Goal: Information Seeking & Learning: Learn about a topic

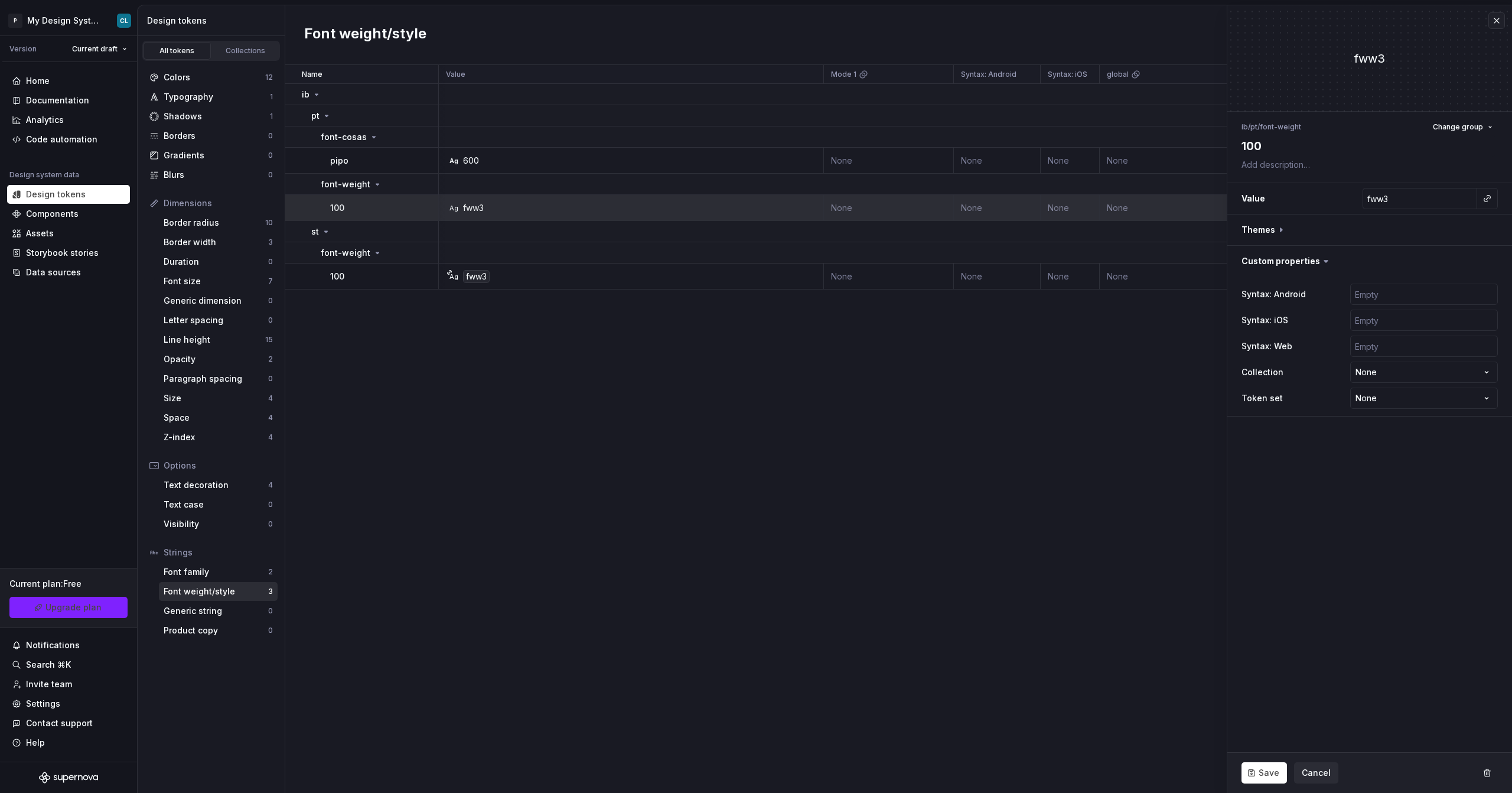
scroll to position [0, 4]
type textarea "*"
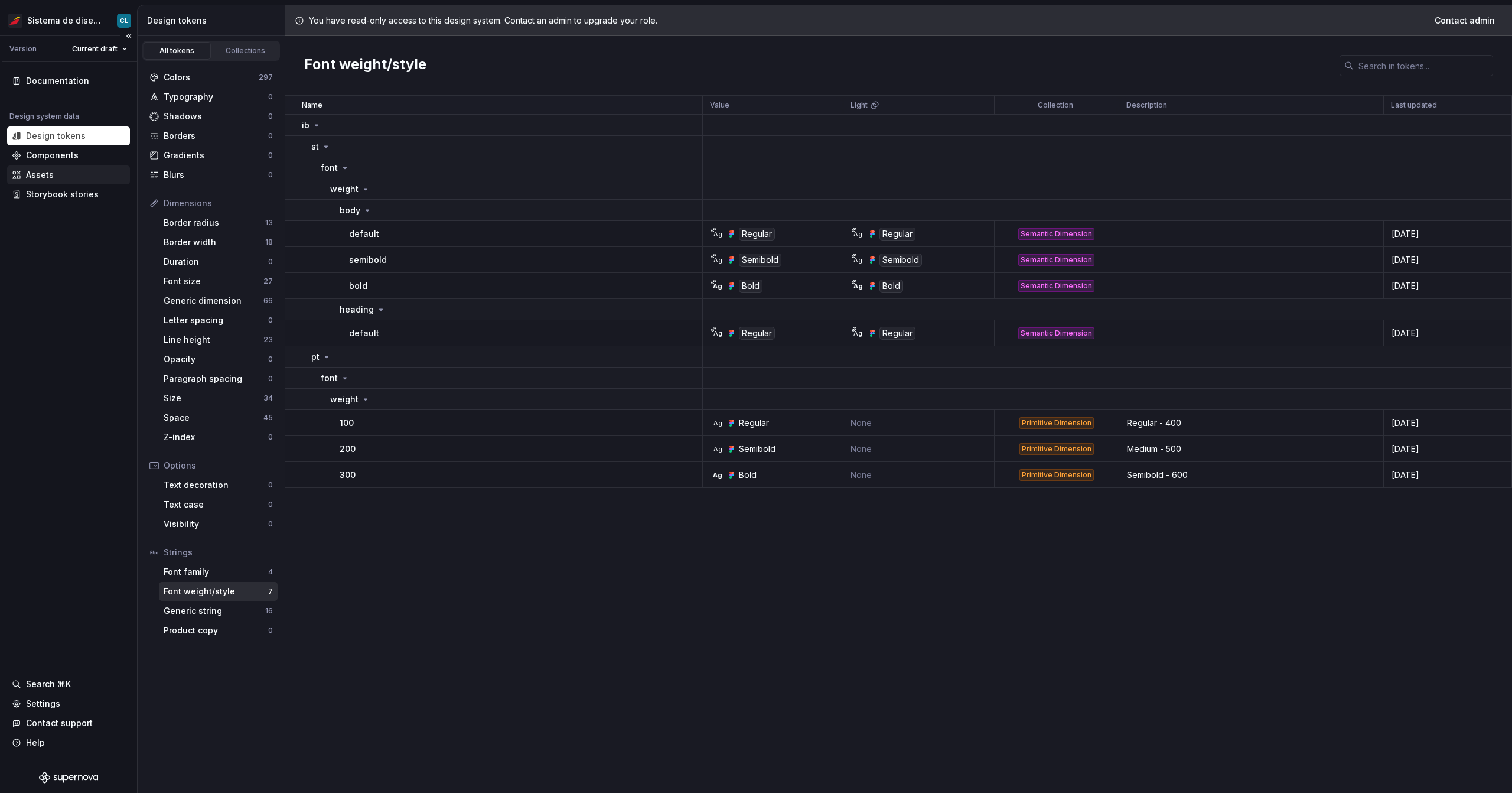
click at [40, 176] on div "Assets" at bounding box center [39, 175] width 28 height 12
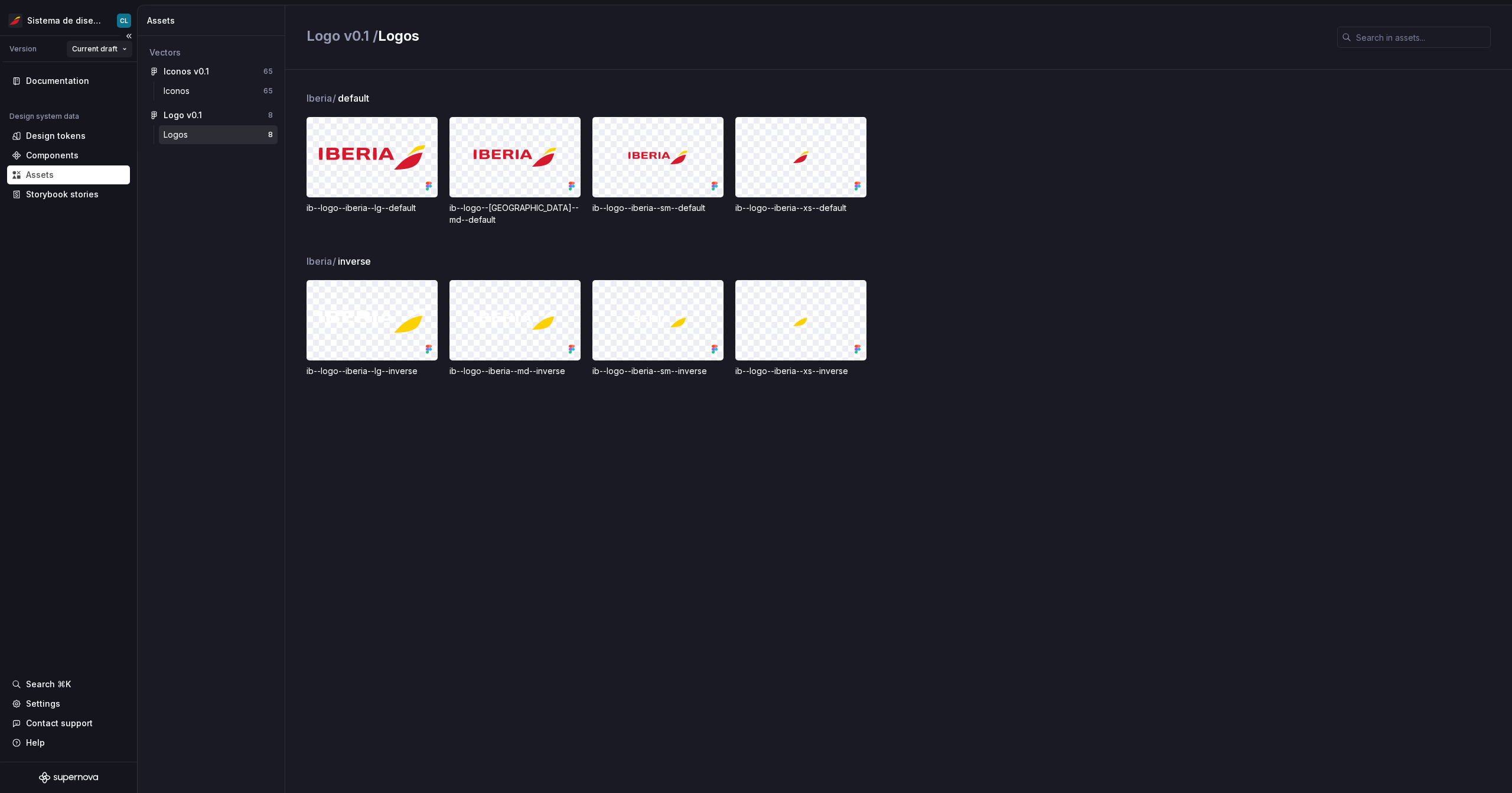
click at [113, 48] on html "Sistema de diseño Iberia CL Version Current draft Documentation Design system d…" at bounding box center [756, 396] width 1512 height 793
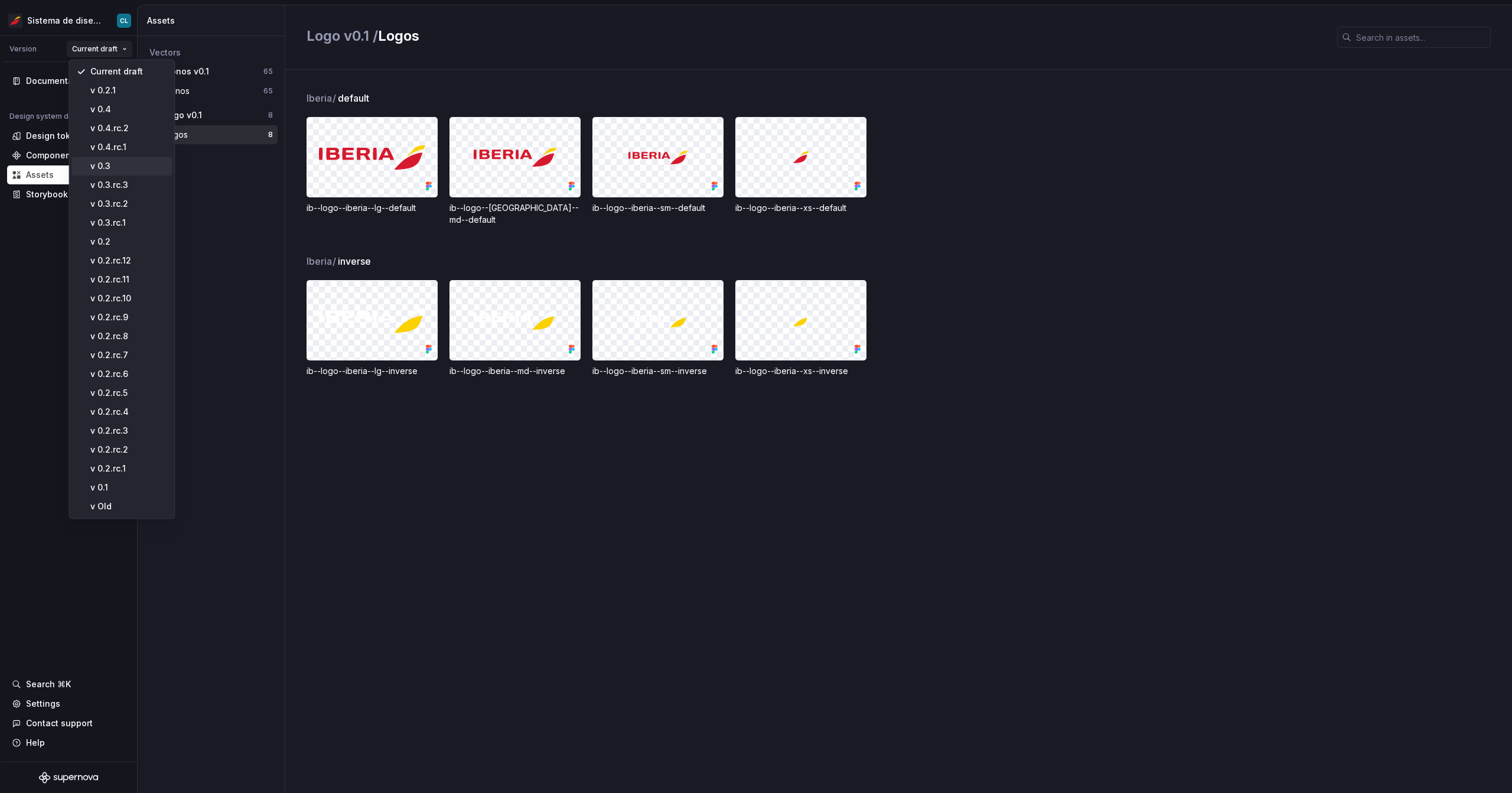
click at [110, 171] on div "v 0.3" at bounding box center [129, 166] width 77 height 12
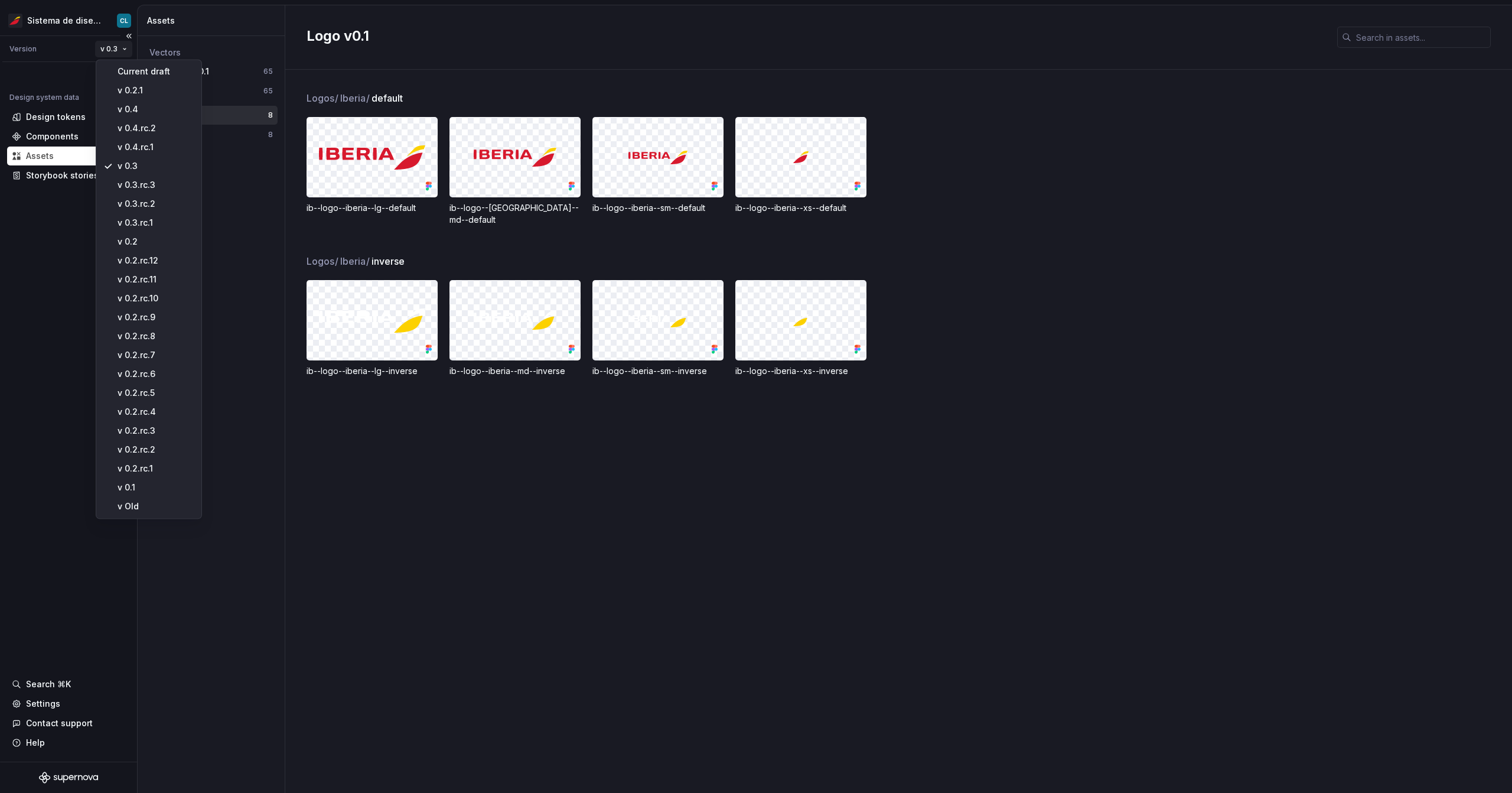
click at [112, 52] on html "Sistema de diseño Iberia CL Version v 0.3 Design system data Design tokens Comp…" at bounding box center [756, 396] width 1512 height 793
click at [492, 445] on html "Sistema de diseño Iberia CL Version v 0.3 Design system data Design tokens Comp…" at bounding box center [756, 396] width 1512 height 793
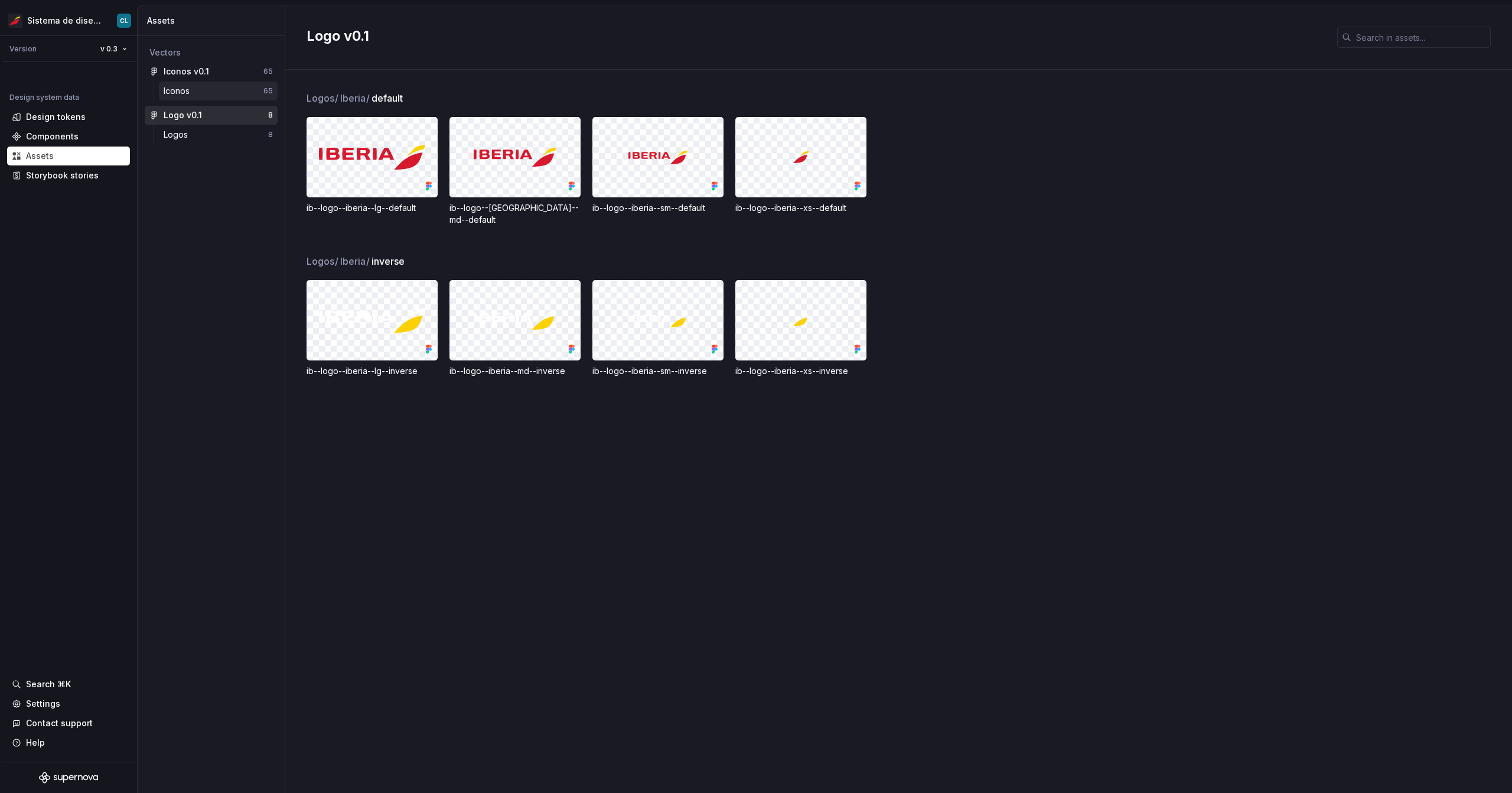
click at [173, 96] on div "Iconos" at bounding box center [179, 91] width 30 height 12
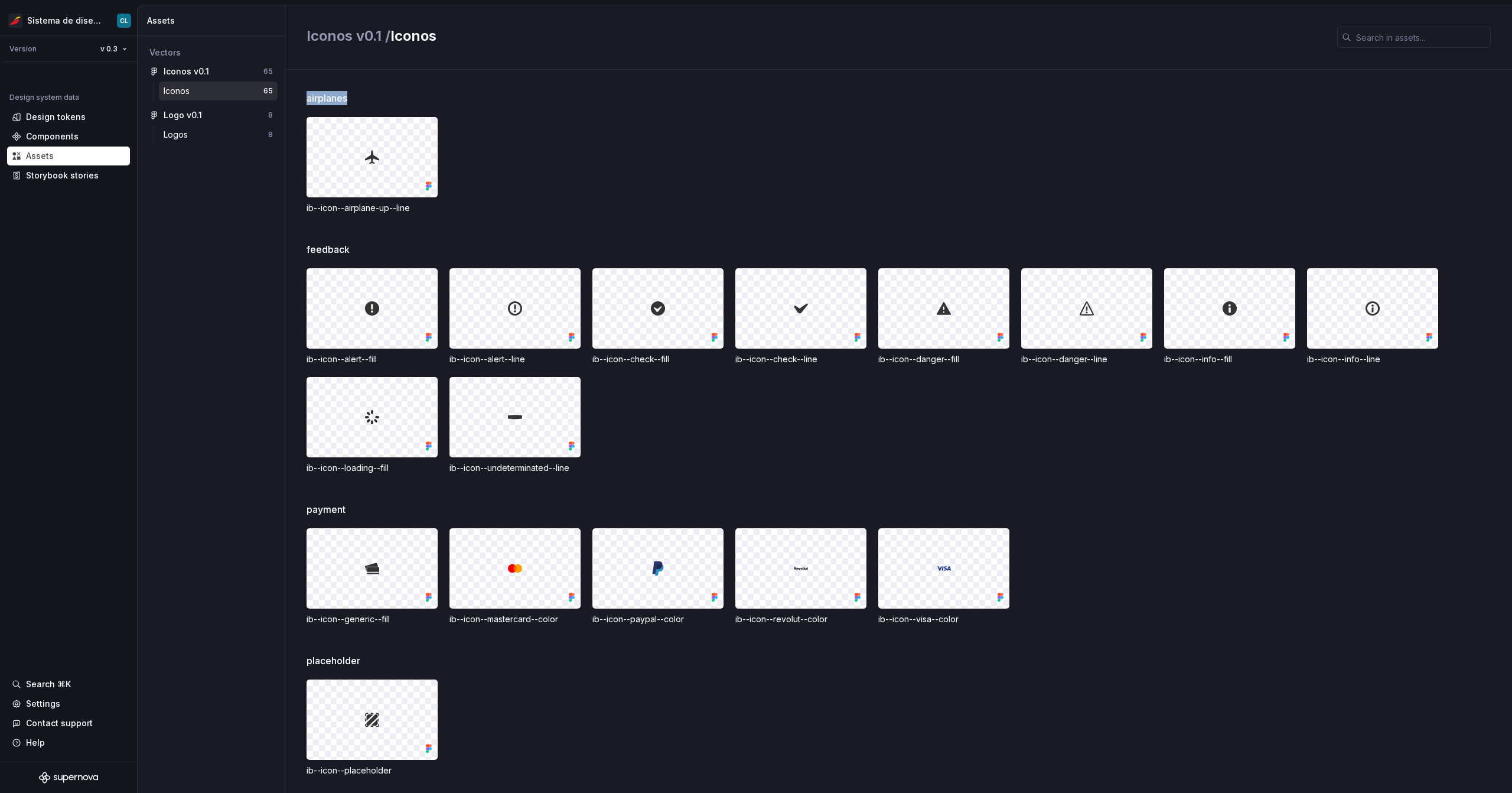
drag, startPoint x: 302, startPoint y: 99, endPoint x: 365, endPoint y: 100, distance: 63.0
click at [365, 100] on div "airplanes ib--icon--airplane-up--line feedback ib--icon--alert--fill ib--icon--…" at bounding box center [898, 431] width 1227 height 723
click at [108, 53] on html "Sistema de diseño Iberia CL Version v 0.3 Design system data Design tokens Comp…" at bounding box center [756, 396] width 1512 height 793
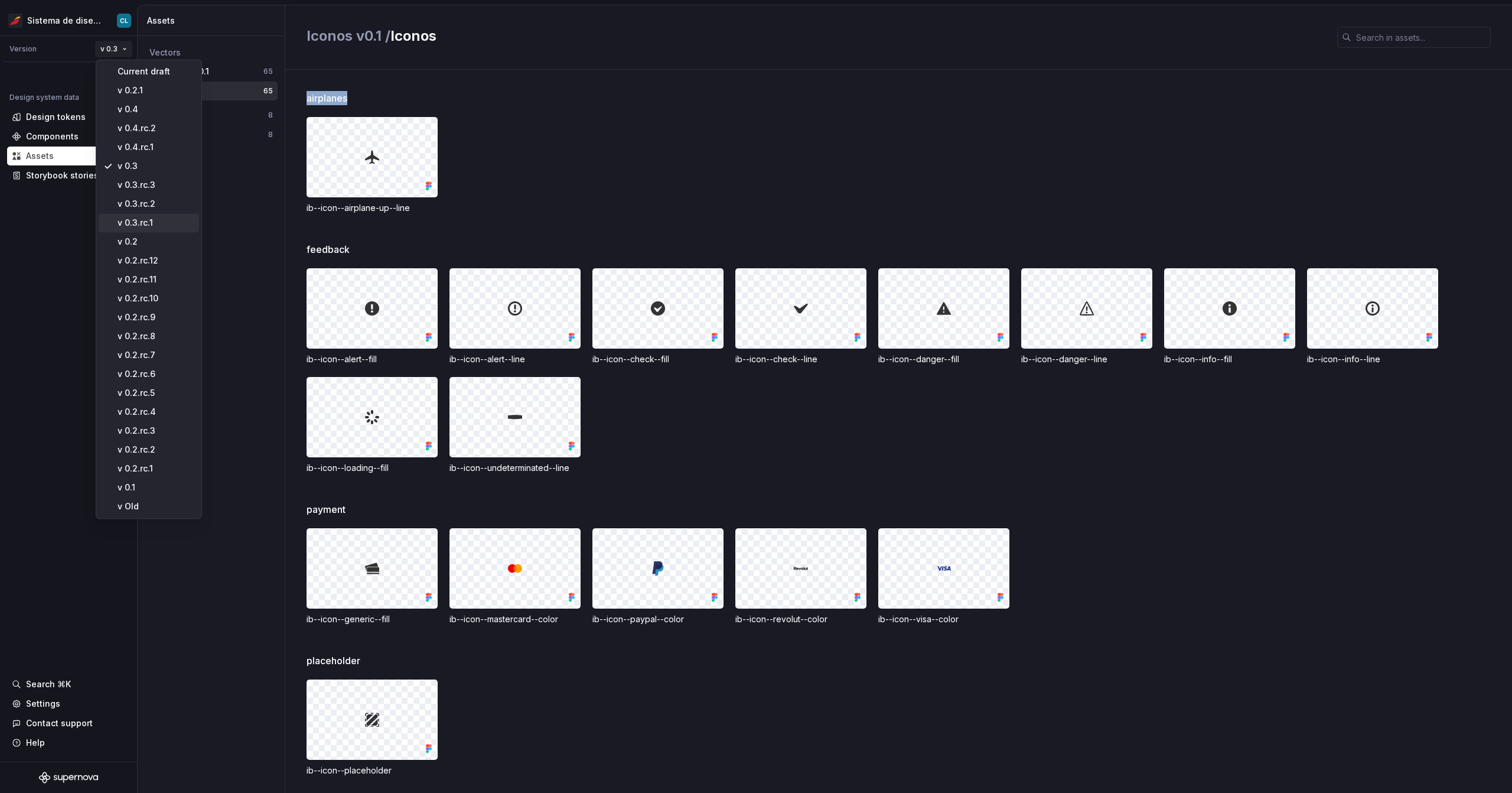
click at [147, 220] on div "v 0.3.rc.1" at bounding box center [156, 223] width 77 height 12
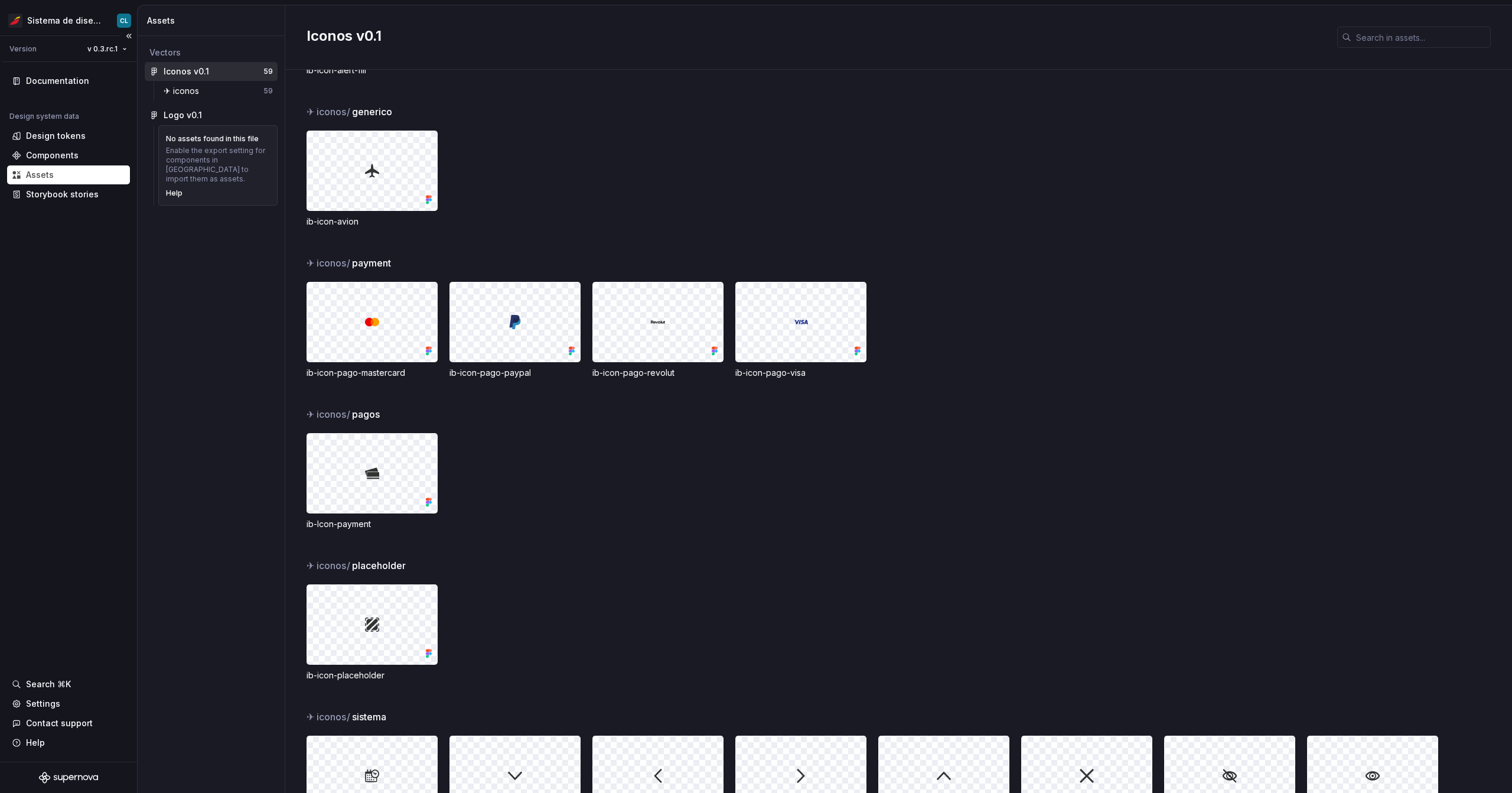
scroll to position [316, 0]
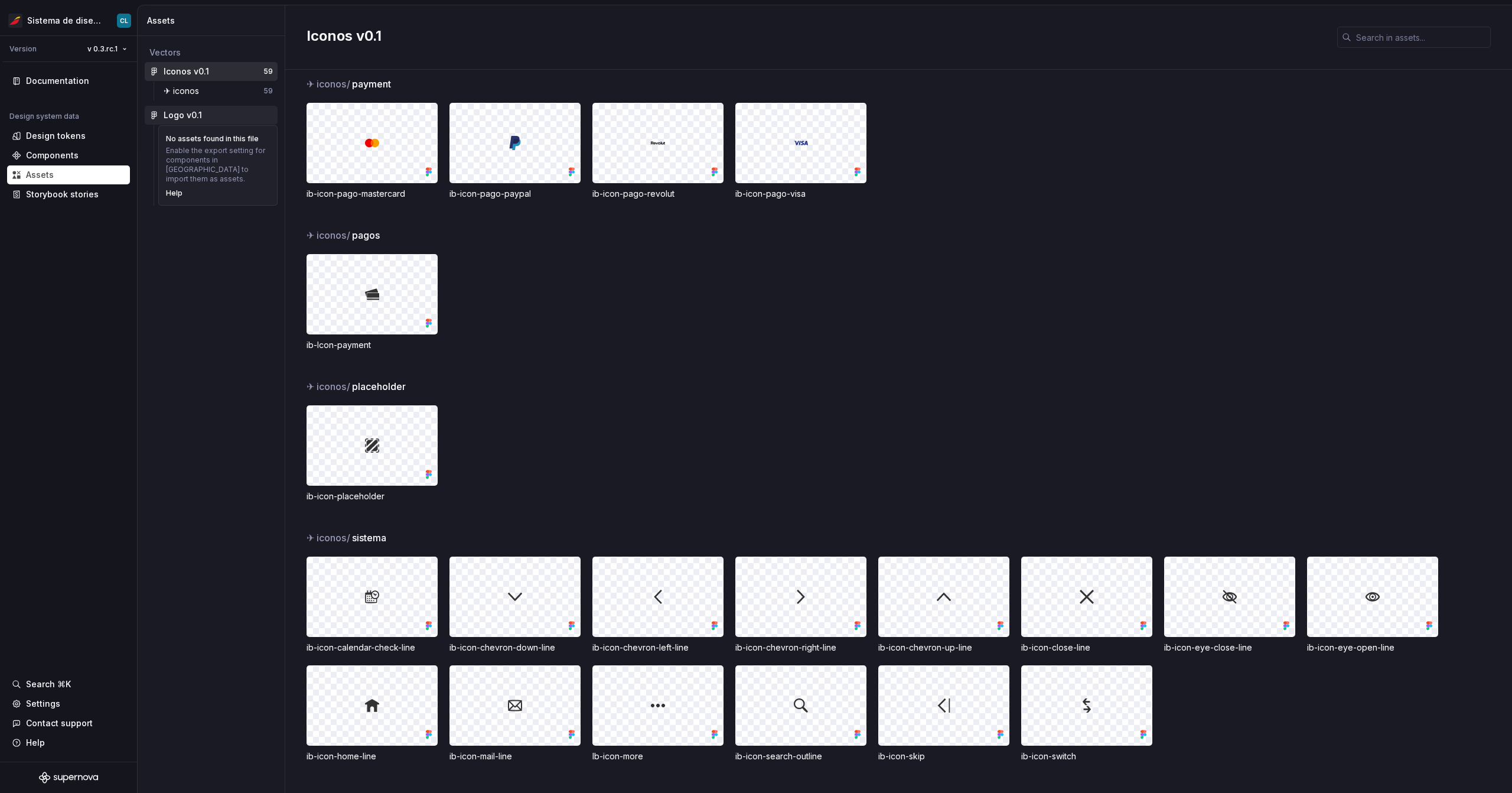
click at [176, 115] on div "Logo v0.1" at bounding box center [183, 115] width 38 height 12
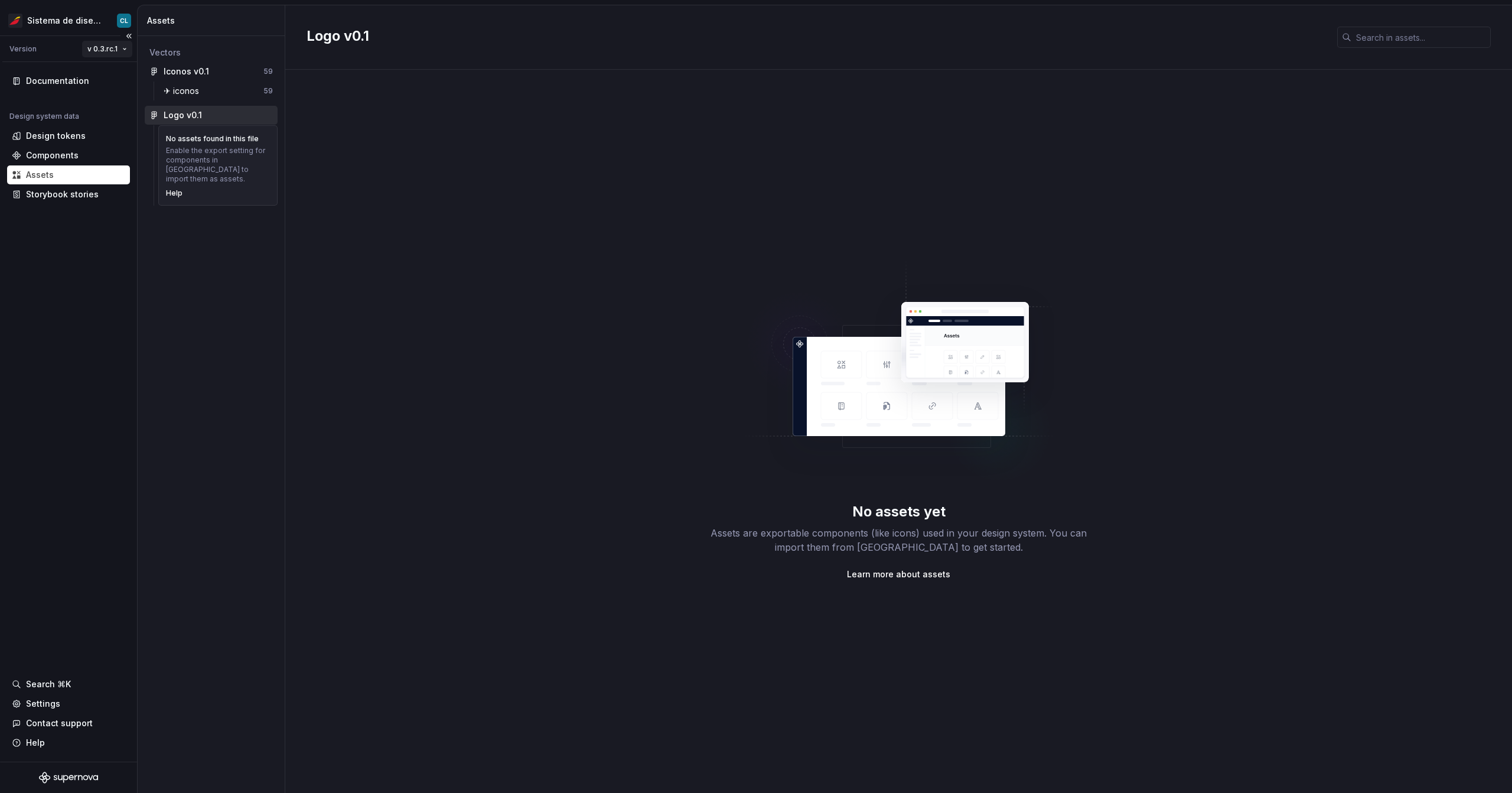
click at [115, 43] on html "Sistema de diseño Iberia CL Version v 0.3.rc.1 Documentation Design system data…" at bounding box center [756, 396] width 1512 height 793
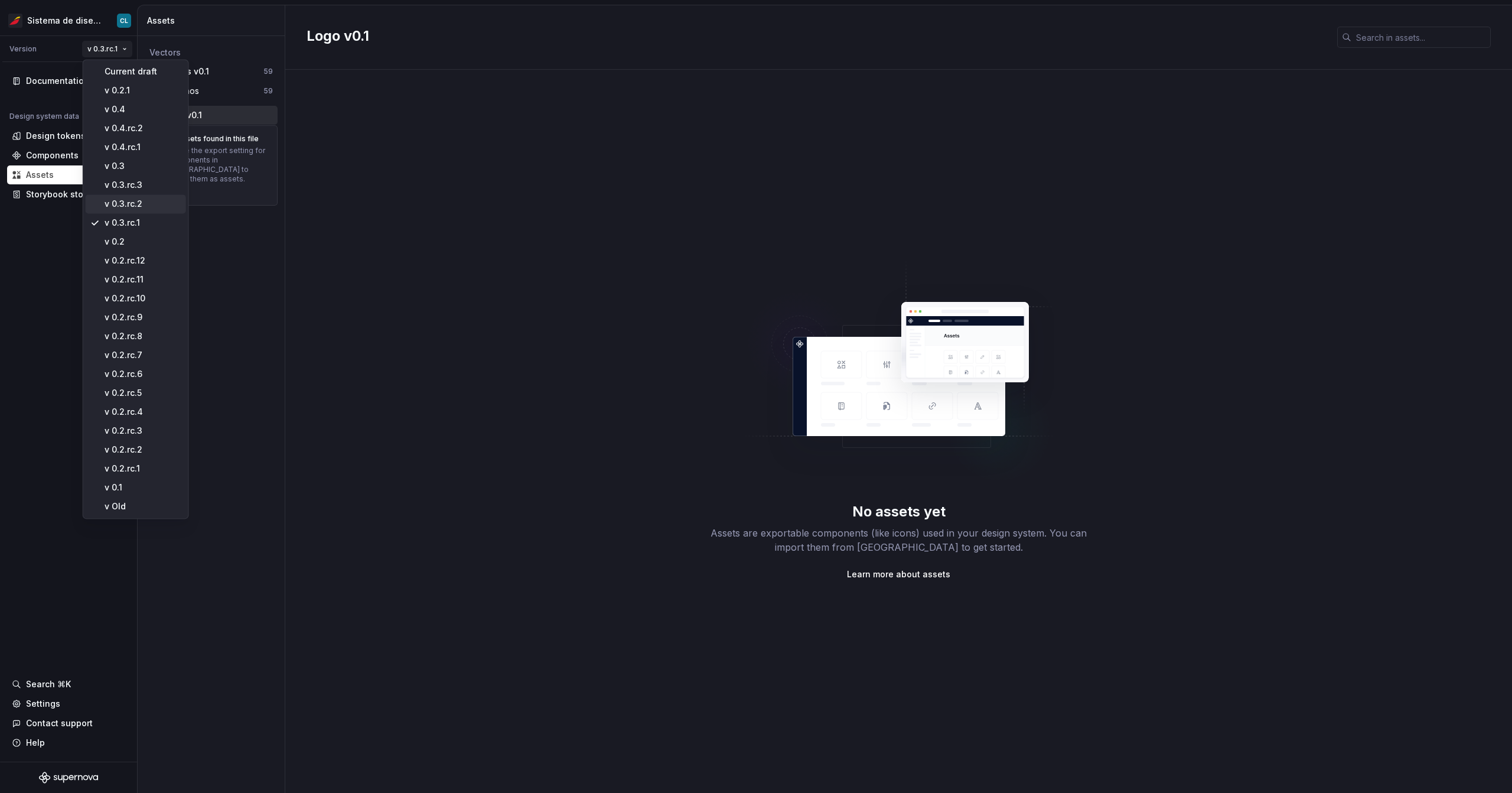
click at [131, 196] on div "v 0.3.rc.2" at bounding box center [136, 203] width 100 height 19
click at [97, 49] on html "Sistema de diseño Iberia CL Version v 0.3.rc.1 Documentation Design system data…" at bounding box center [756, 396] width 1512 height 793
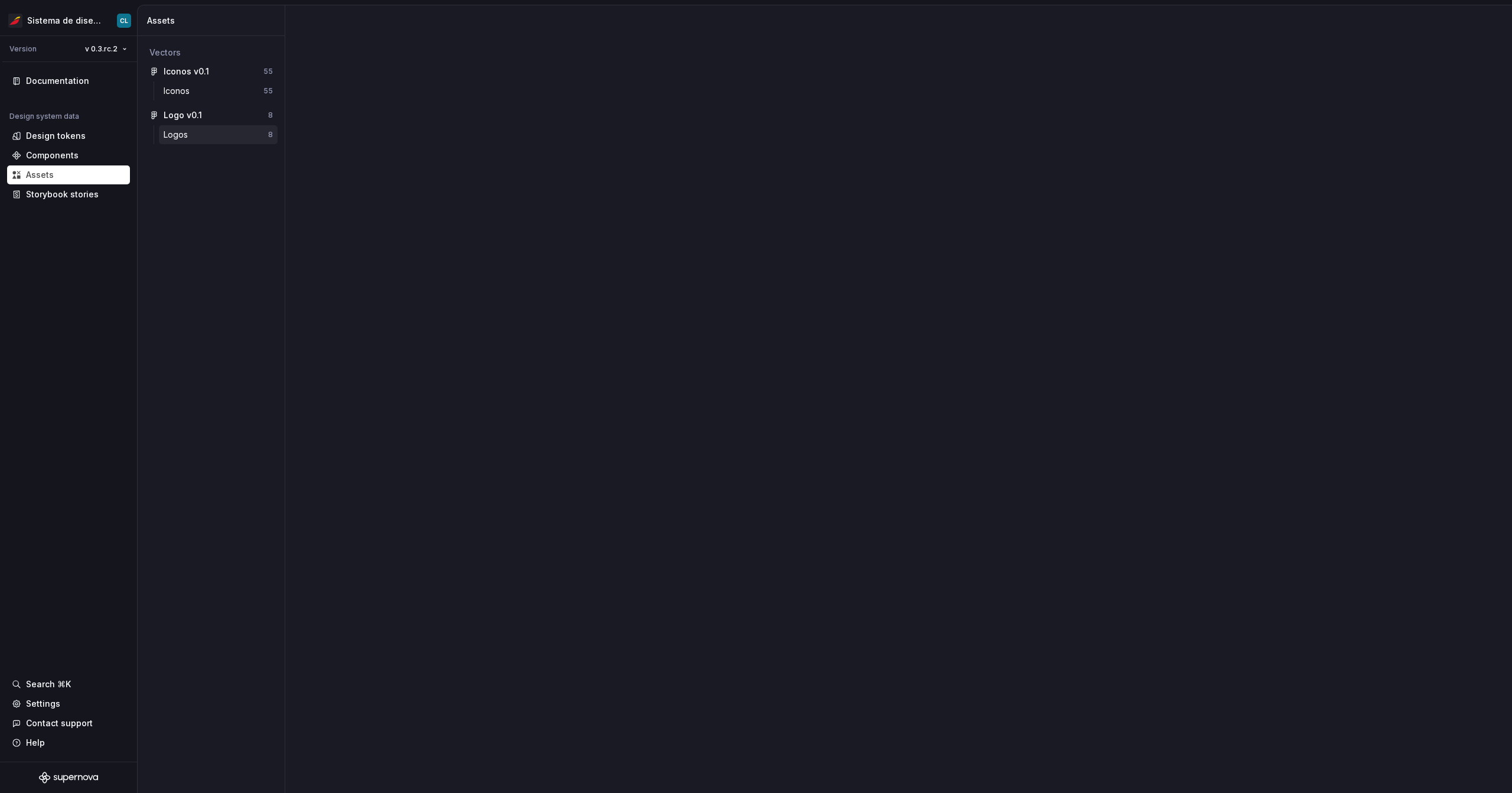
click at [180, 127] on div "Logos 8" at bounding box center [218, 134] width 119 height 19
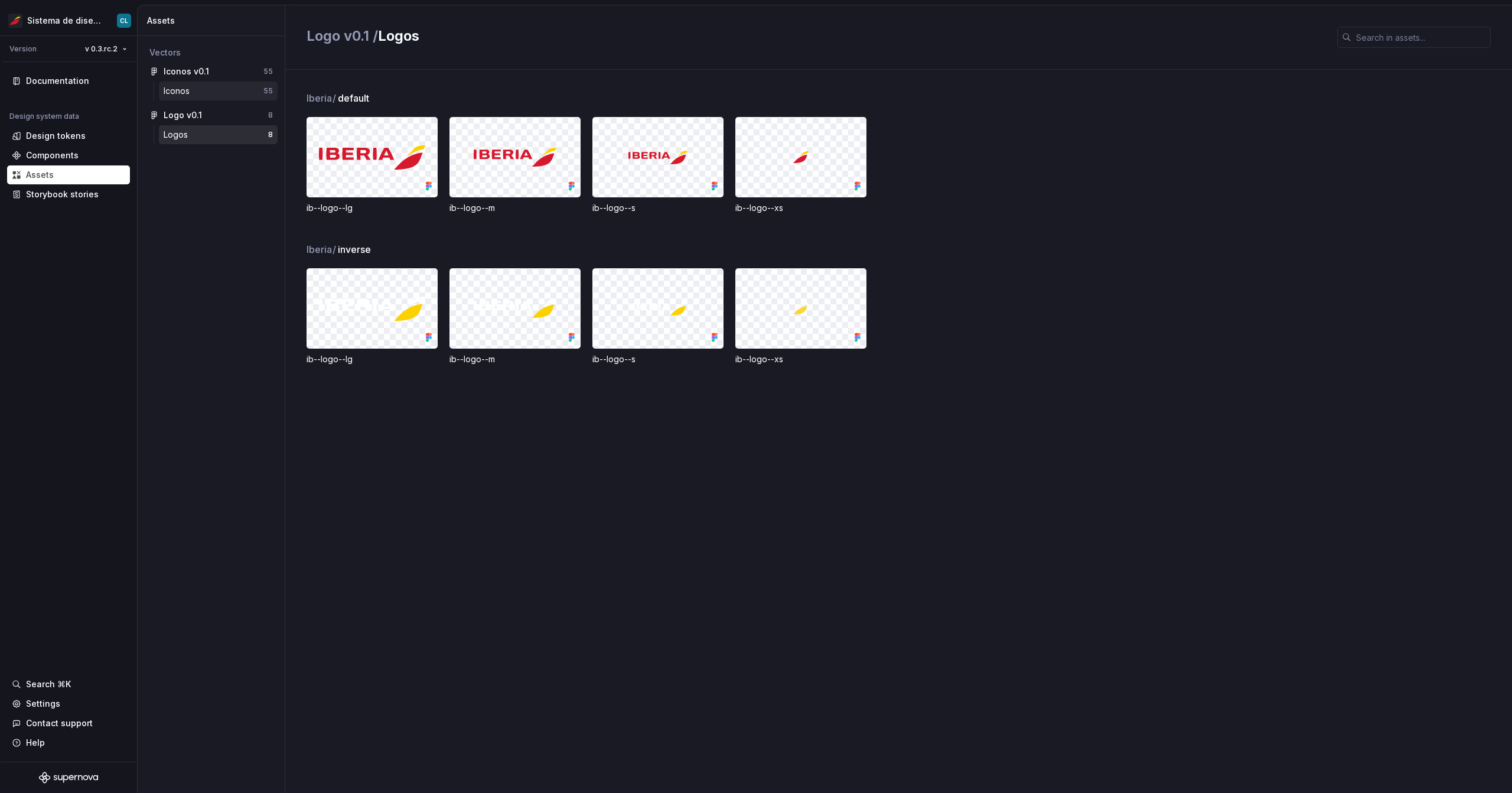
click at [179, 90] on div "Iconos" at bounding box center [179, 91] width 30 height 12
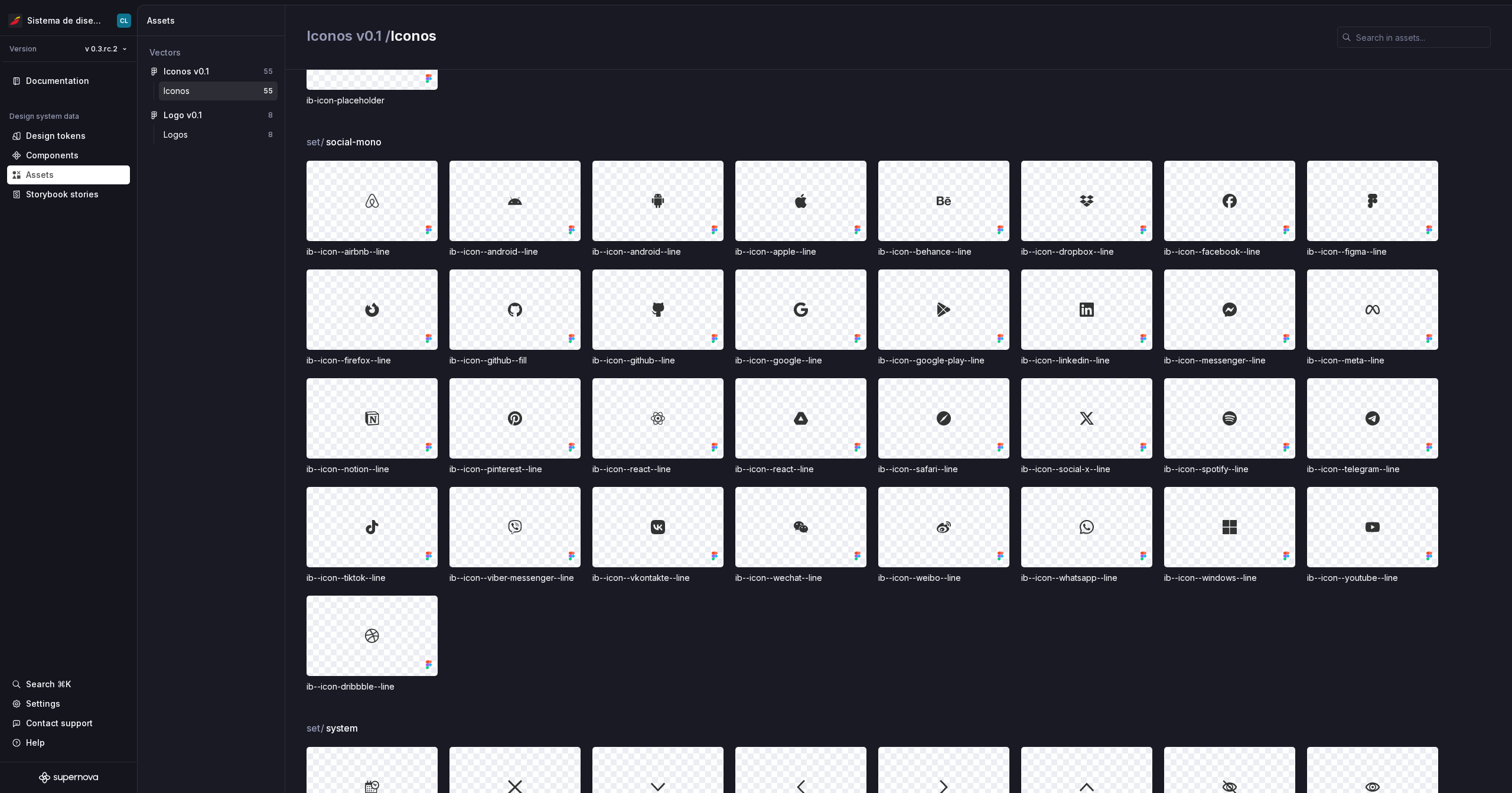
scroll to position [725, 0]
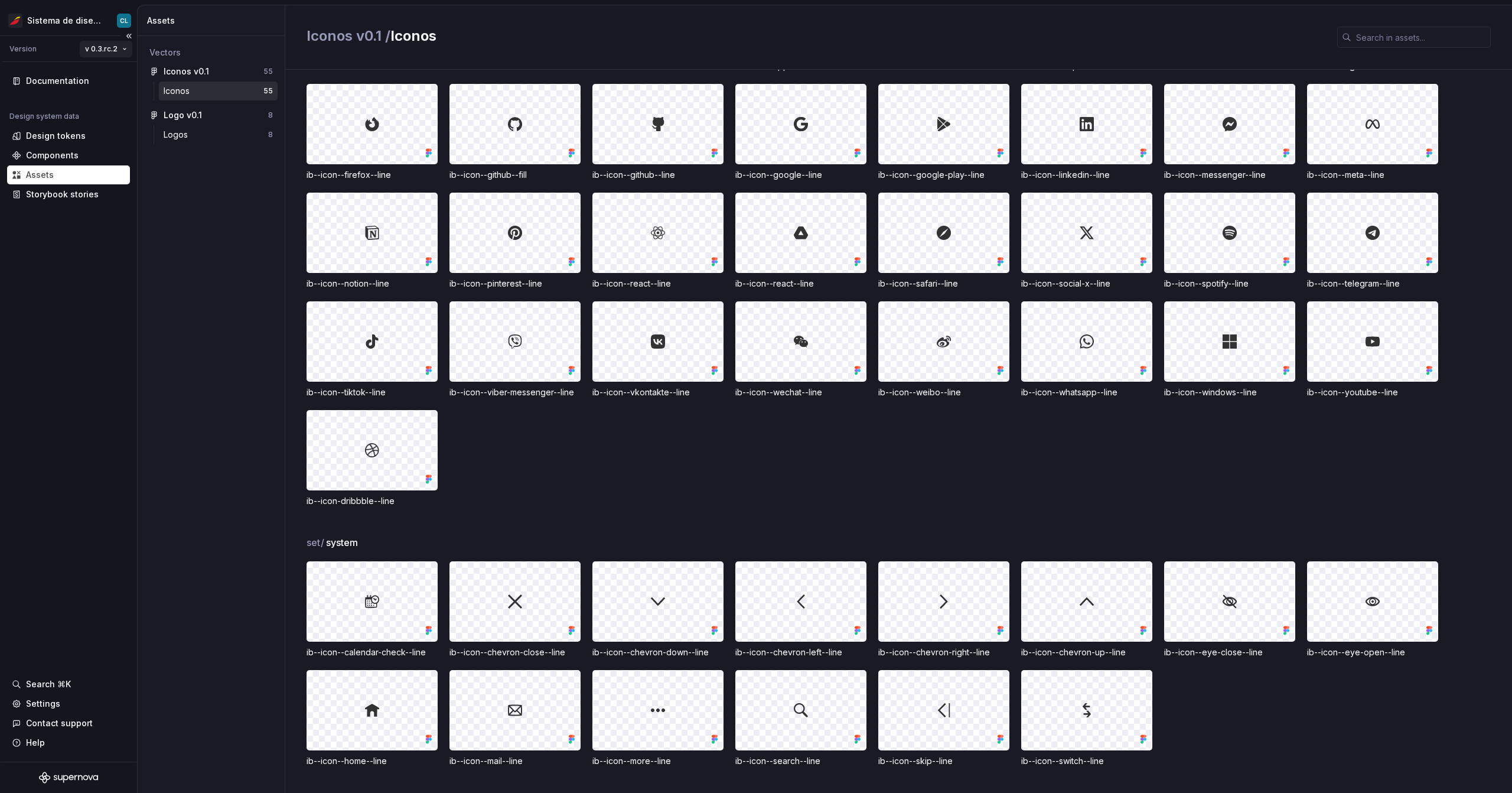
click at [112, 44] on html "Sistema de diseño Iberia CL Version v 0.3.rc.2 Documentation Design system data…" at bounding box center [756, 396] width 1512 height 793
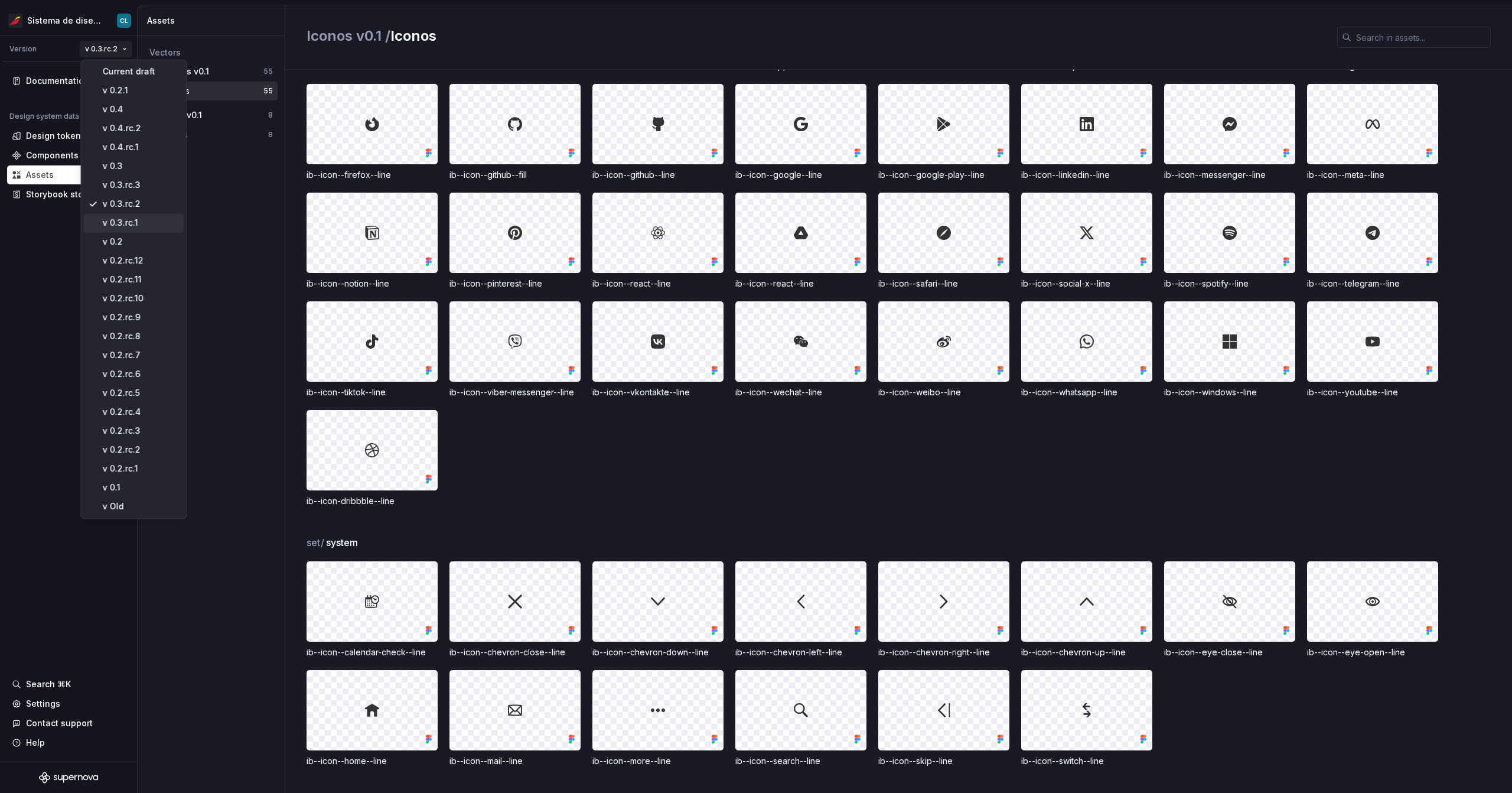
click at [125, 221] on div "v 0.3.rc.1" at bounding box center [140, 223] width 77 height 12
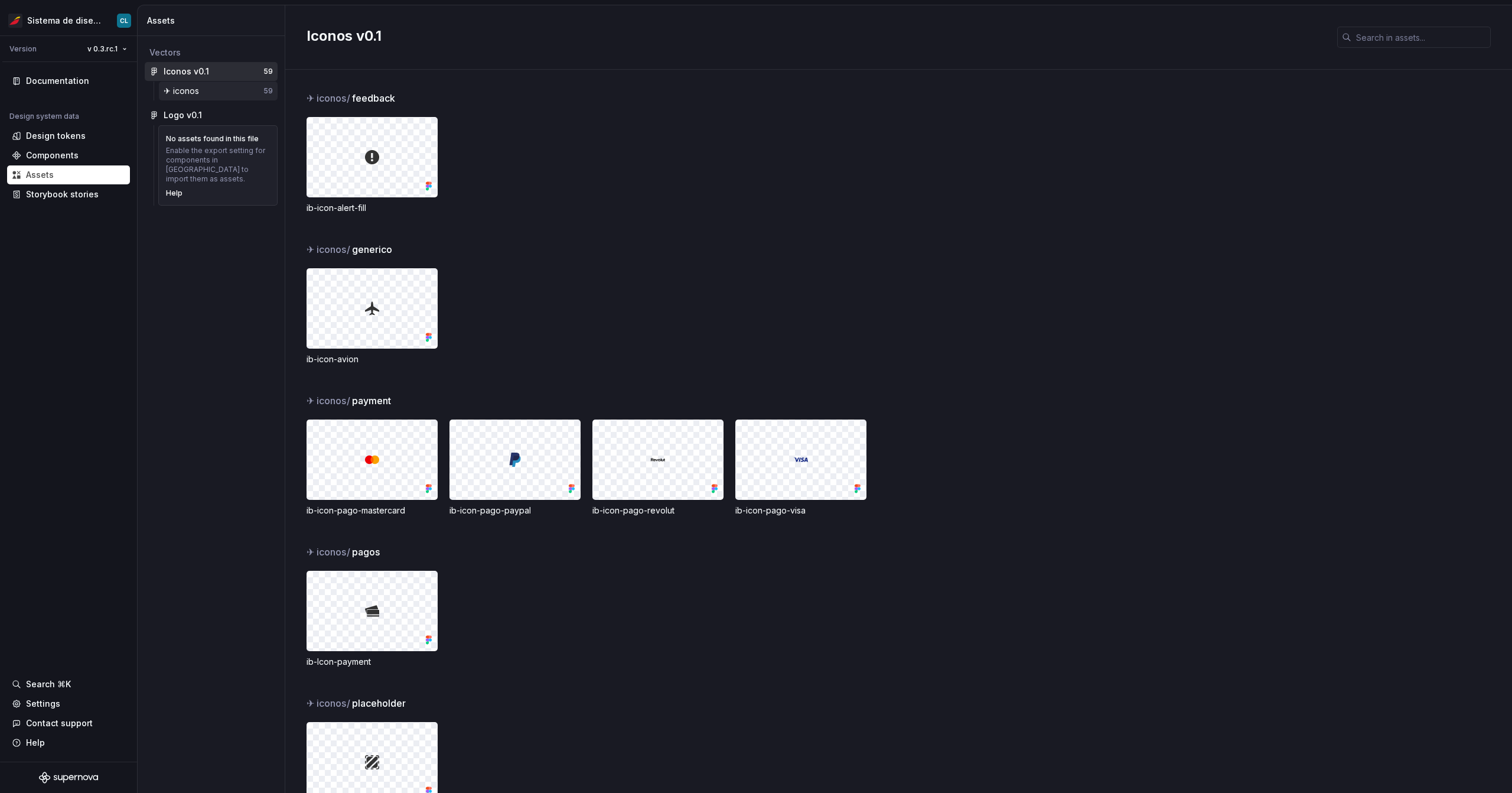
click at [198, 89] on div "✈︎ iconos" at bounding box center [184, 91] width 40 height 12
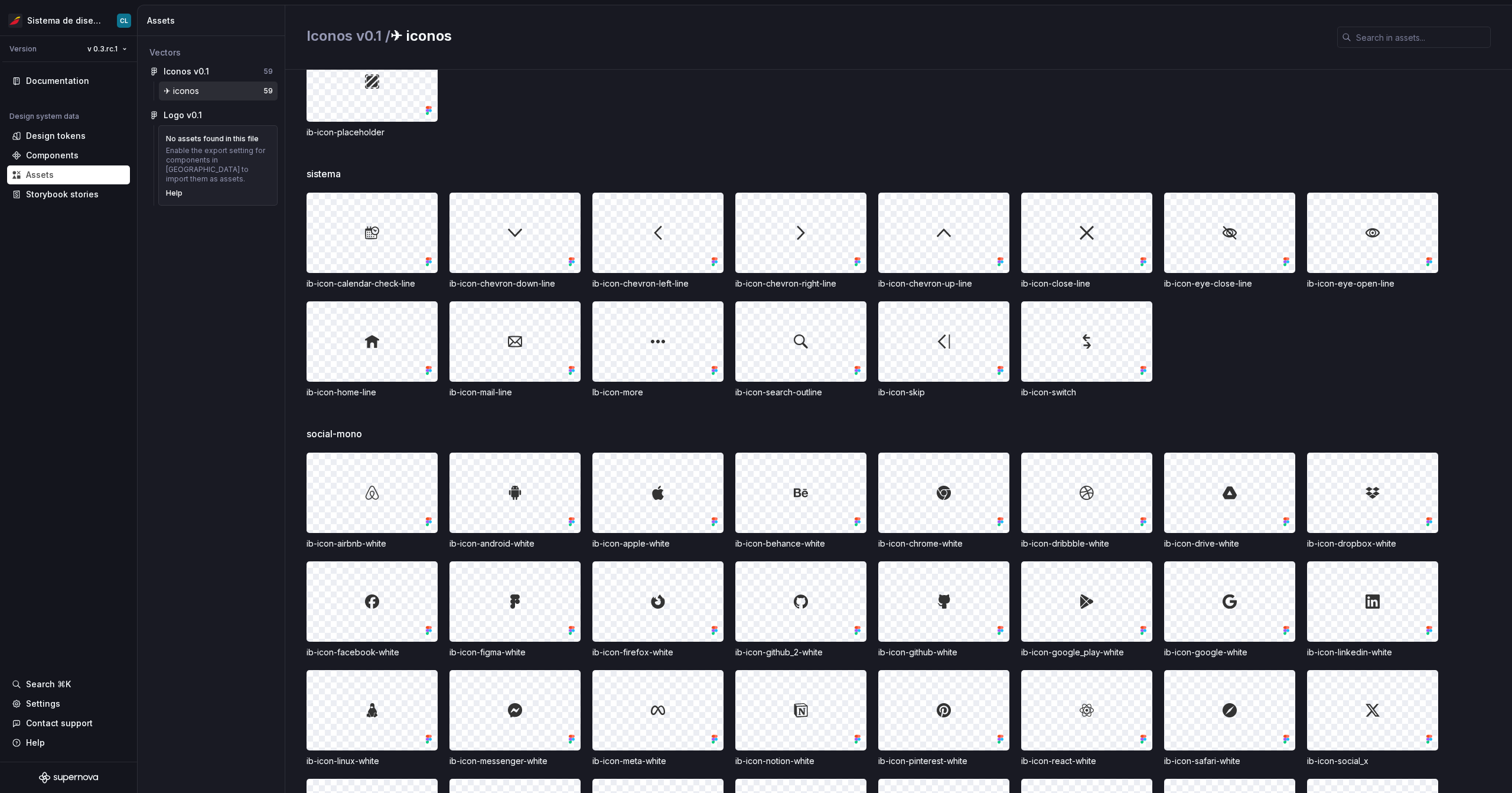
scroll to position [843, 0]
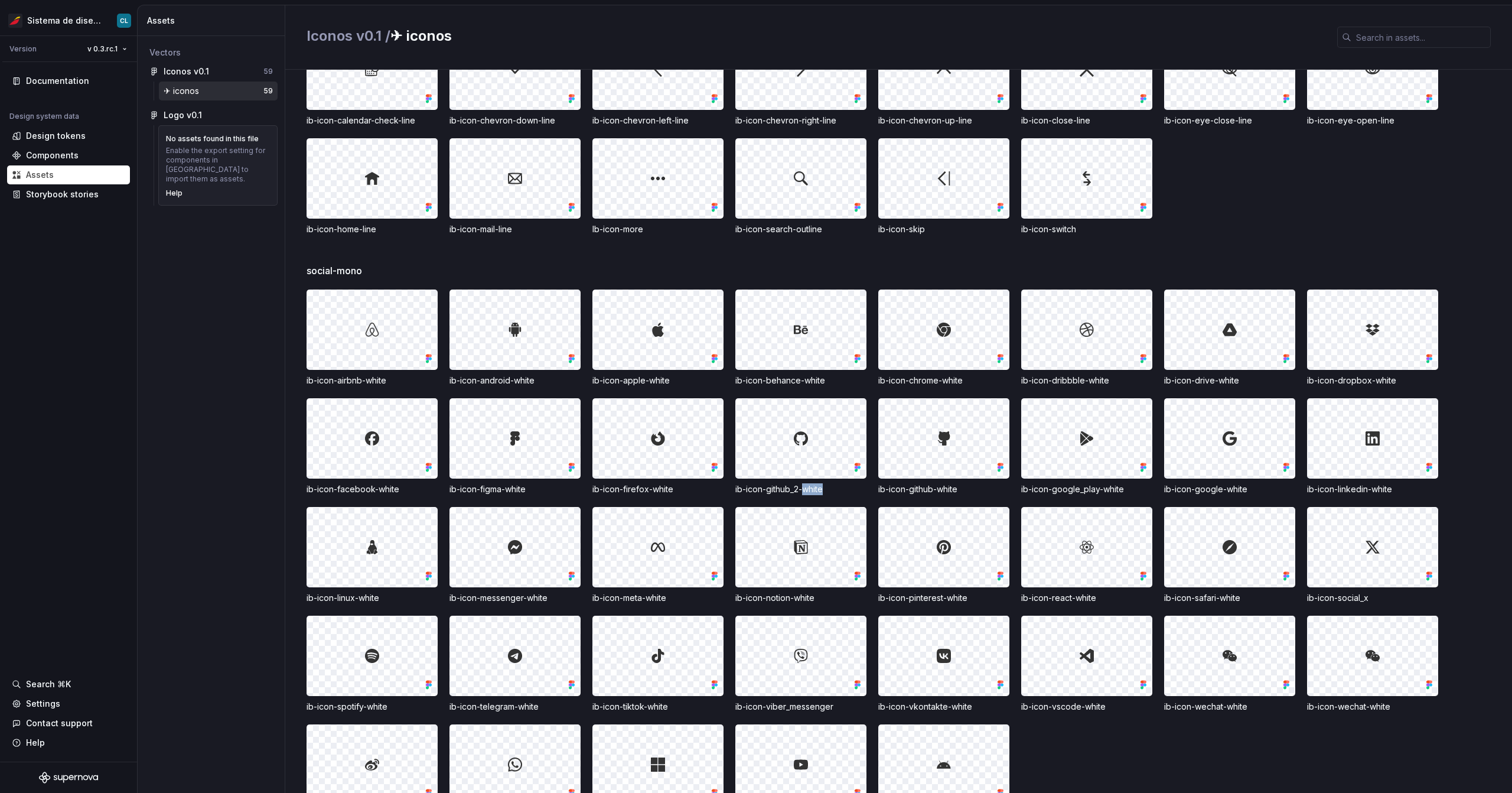
drag, startPoint x: 808, startPoint y: 490, endPoint x: 827, endPoint y: 490, distance: 19.0
click at [827, 490] on div "ib-icon-github_2-white" at bounding box center [800, 489] width 131 height 12
drag, startPoint x: 807, startPoint y: 378, endPoint x: 827, endPoint y: 383, distance: 20.6
click at [827, 383] on div "ib-icon-behance-white" at bounding box center [800, 380] width 131 height 12
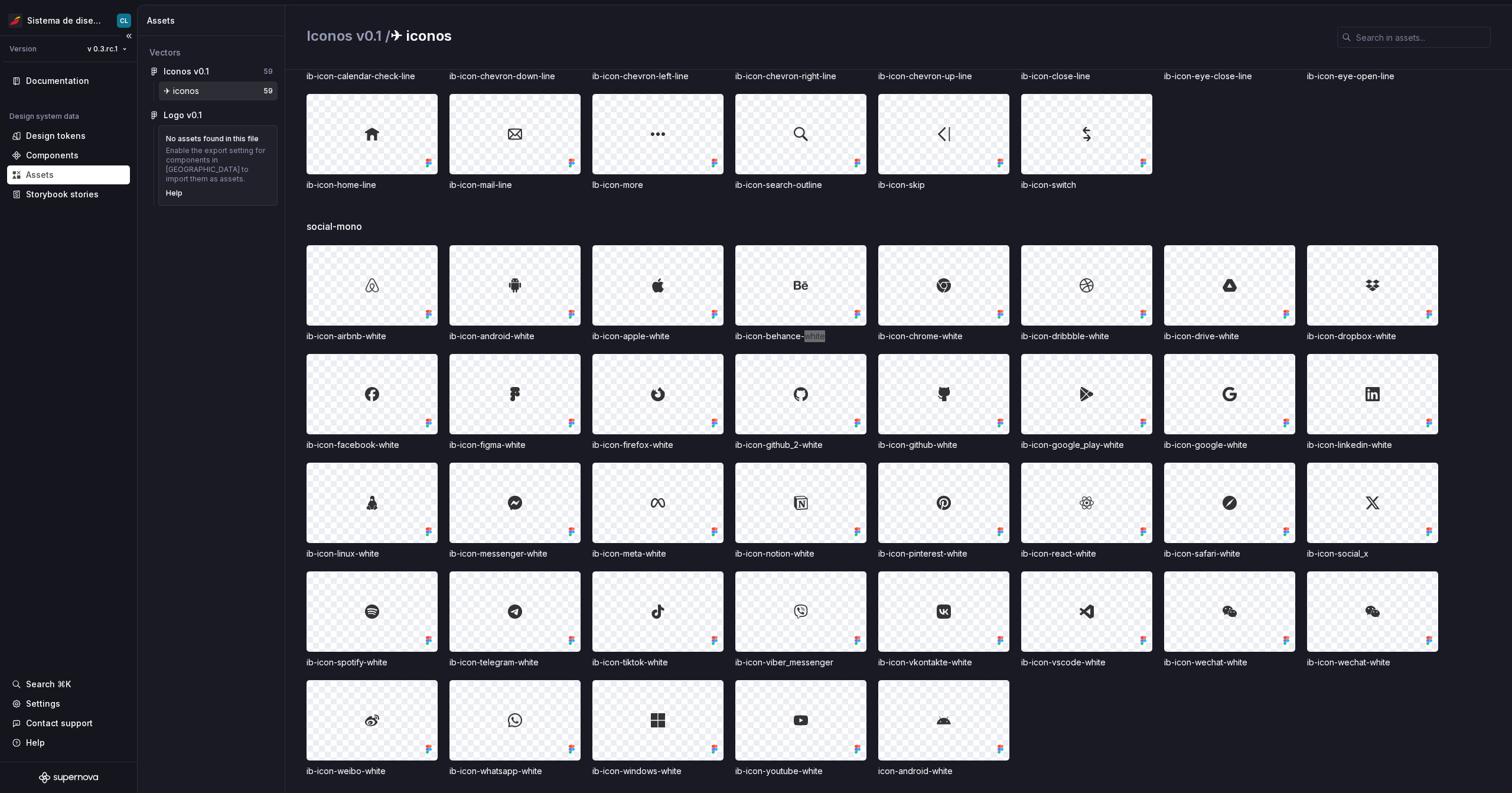
scroll to position [860, 0]
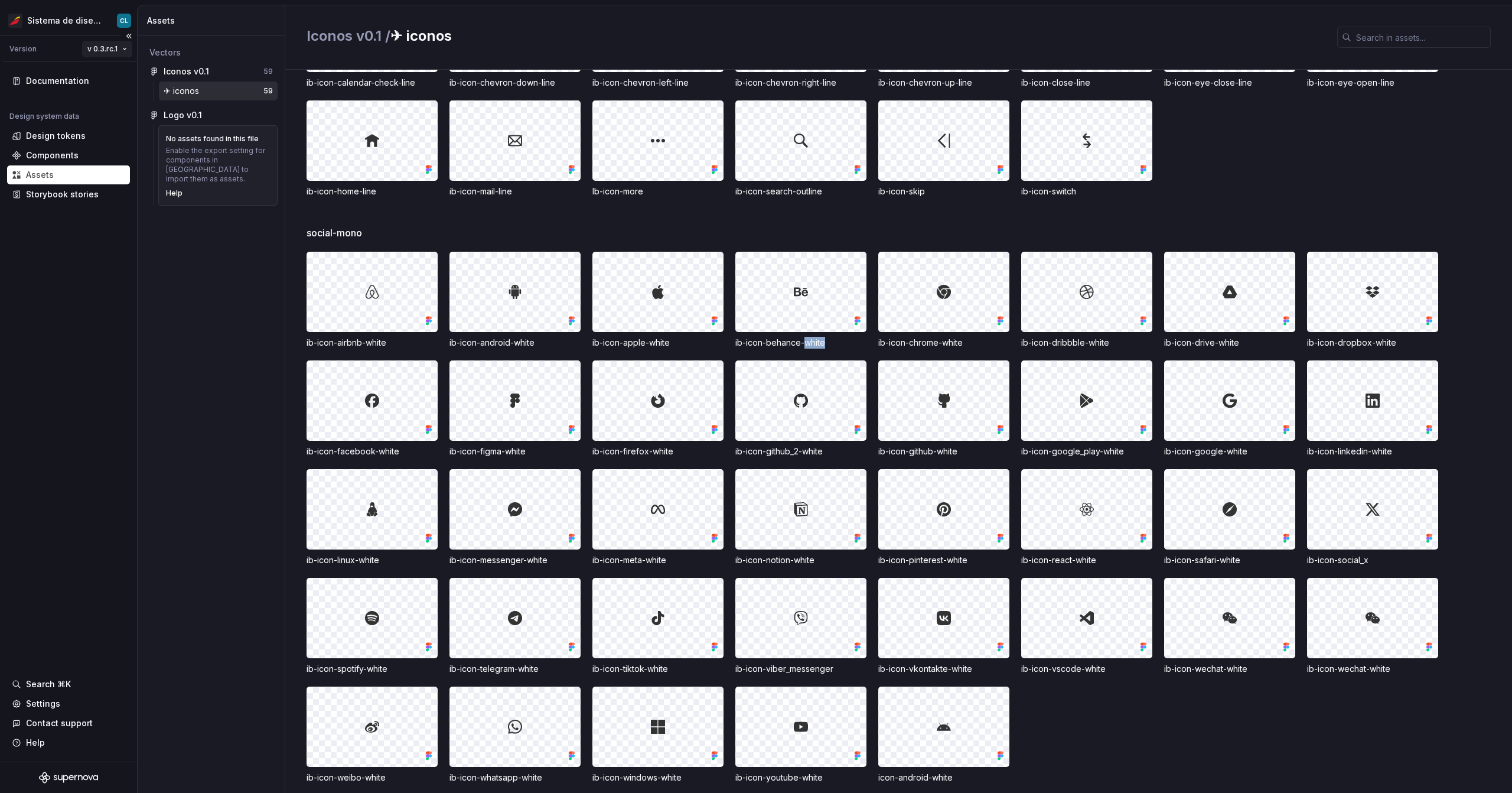
click at [96, 45] on html "Sistema de diseño Iberia CL Version v 0.3.rc.1 Documentation Design system data…" at bounding box center [756, 396] width 1512 height 793
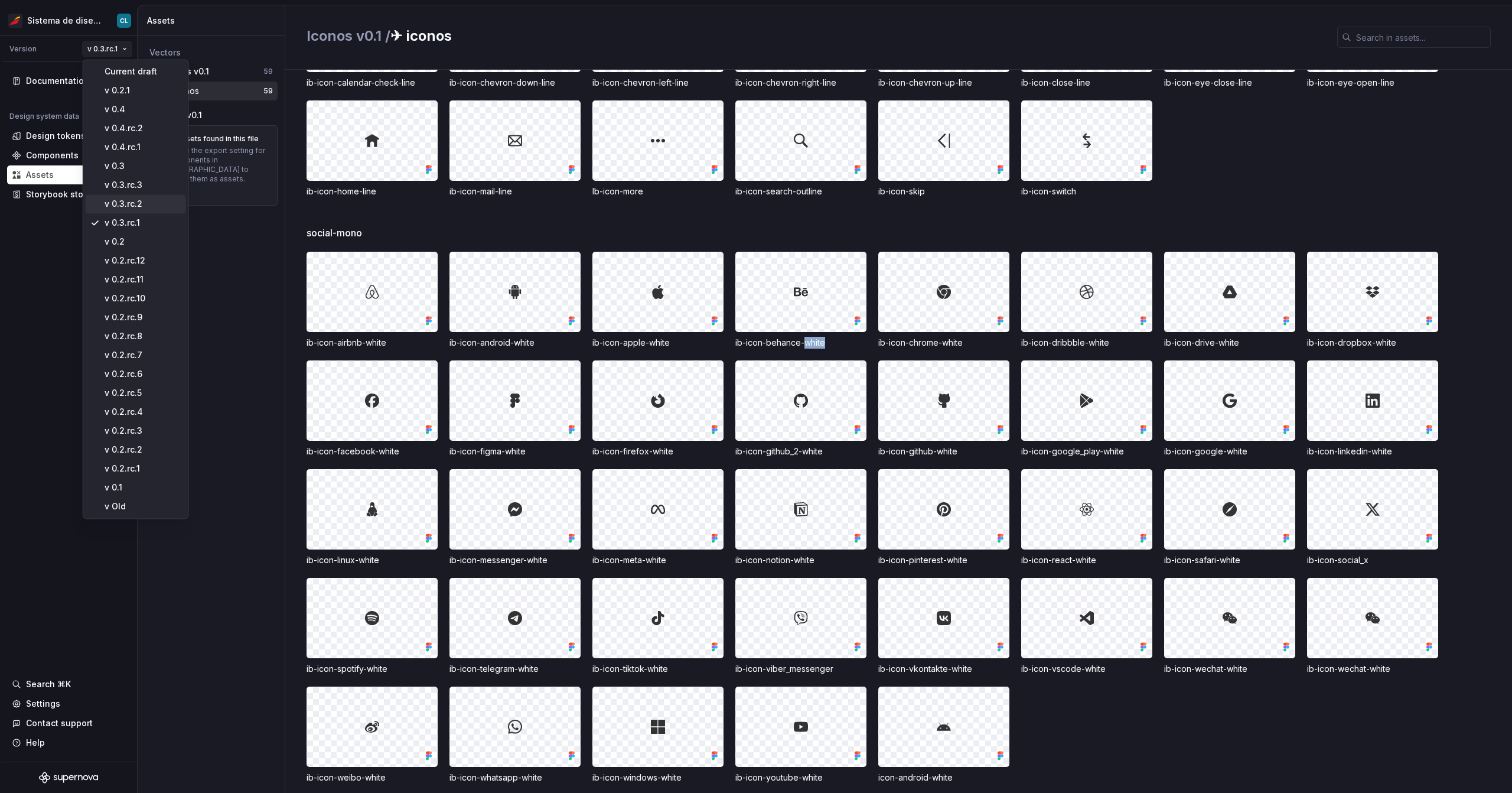
click at [140, 205] on div "v 0.3.rc.2" at bounding box center [142, 203] width 77 height 12
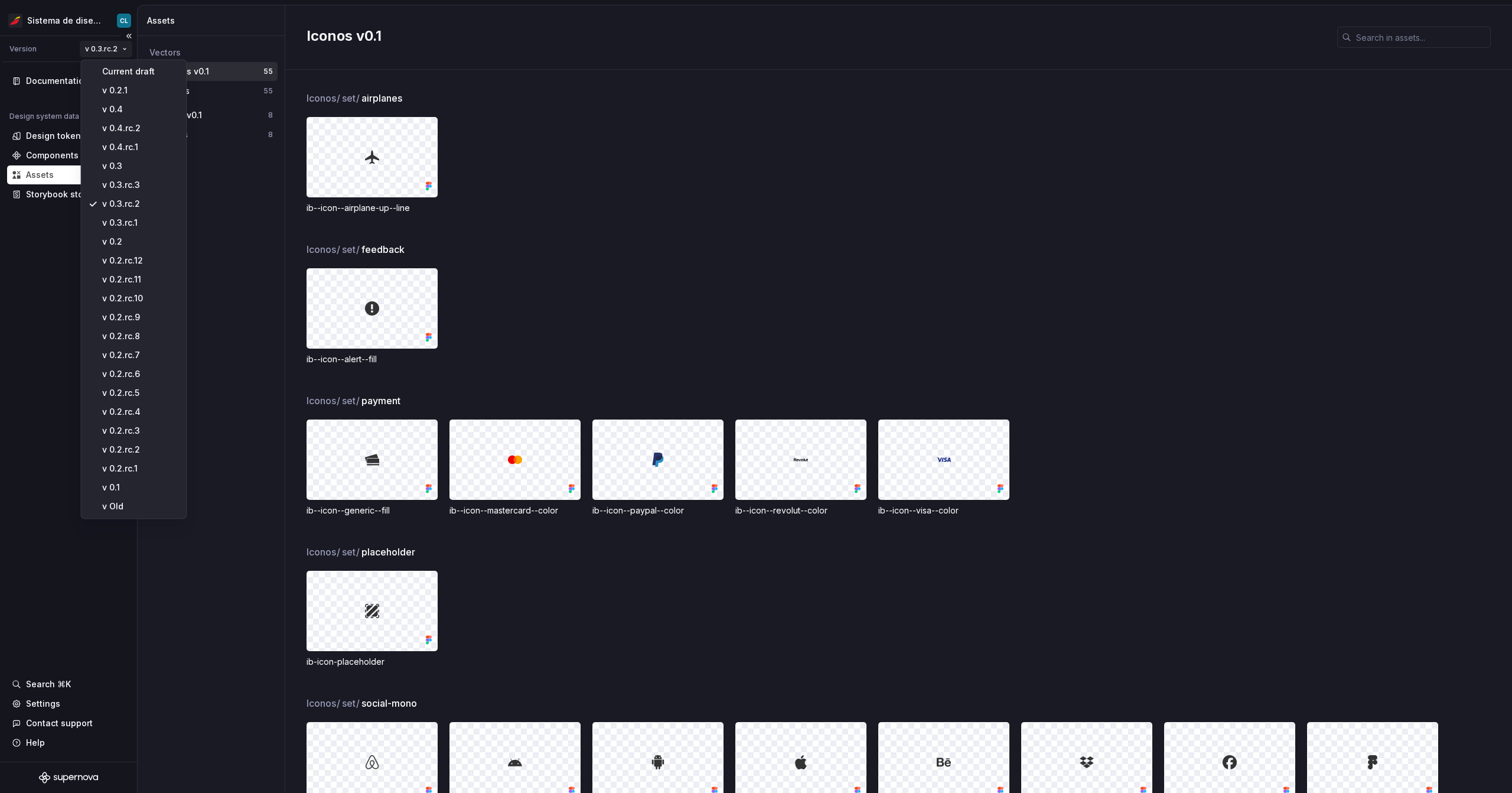
click at [108, 53] on html "Sistema de diseño Iberia CL Version v 0.3.rc.2 Documentation Design system data…" at bounding box center [756, 396] width 1512 height 793
click at [128, 185] on div "v 0.3.rc.3" at bounding box center [140, 185] width 77 height 12
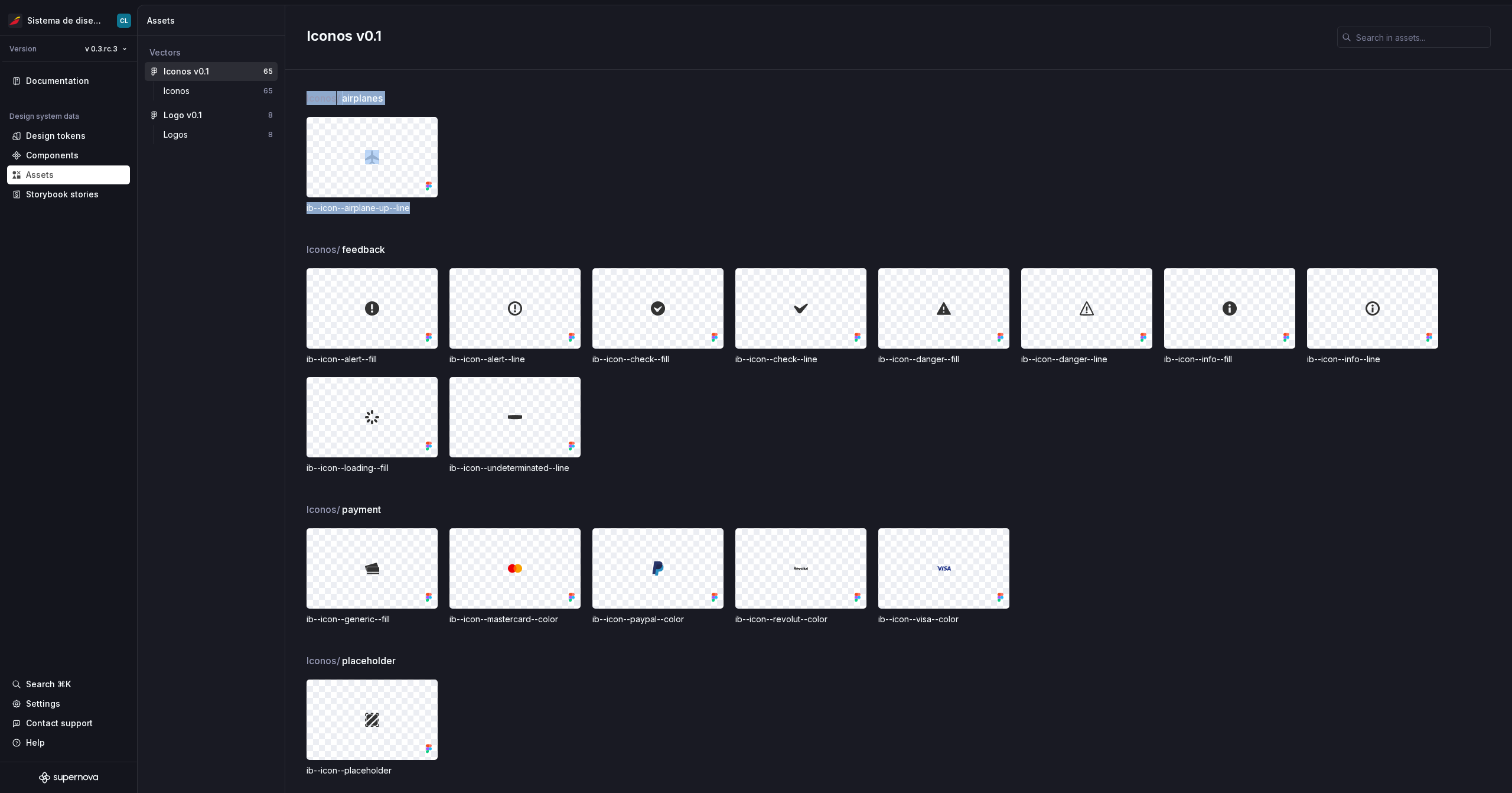
drag, startPoint x: 434, startPoint y: 211, endPoint x: 302, endPoint y: 215, distance: 132.1
click at [302, 215] on div "Iconos / airplanes ib--icon--airplane-up--line Iconos / feedback ib--icon--aler…" at bounding box center [898, 431] width 1227 height 723
click at [331, 97] on span "Iconos /" at bounding box center [323, 98] width 34 height 14
drag, startPoint x: 347, startPoint y: 98, endPoint x: 400, endPoint y: 95, distance: 53.1
click at [400, 95] on div "Iconos / airplanes" at bounding box center [909, 98] width 1205 height 14
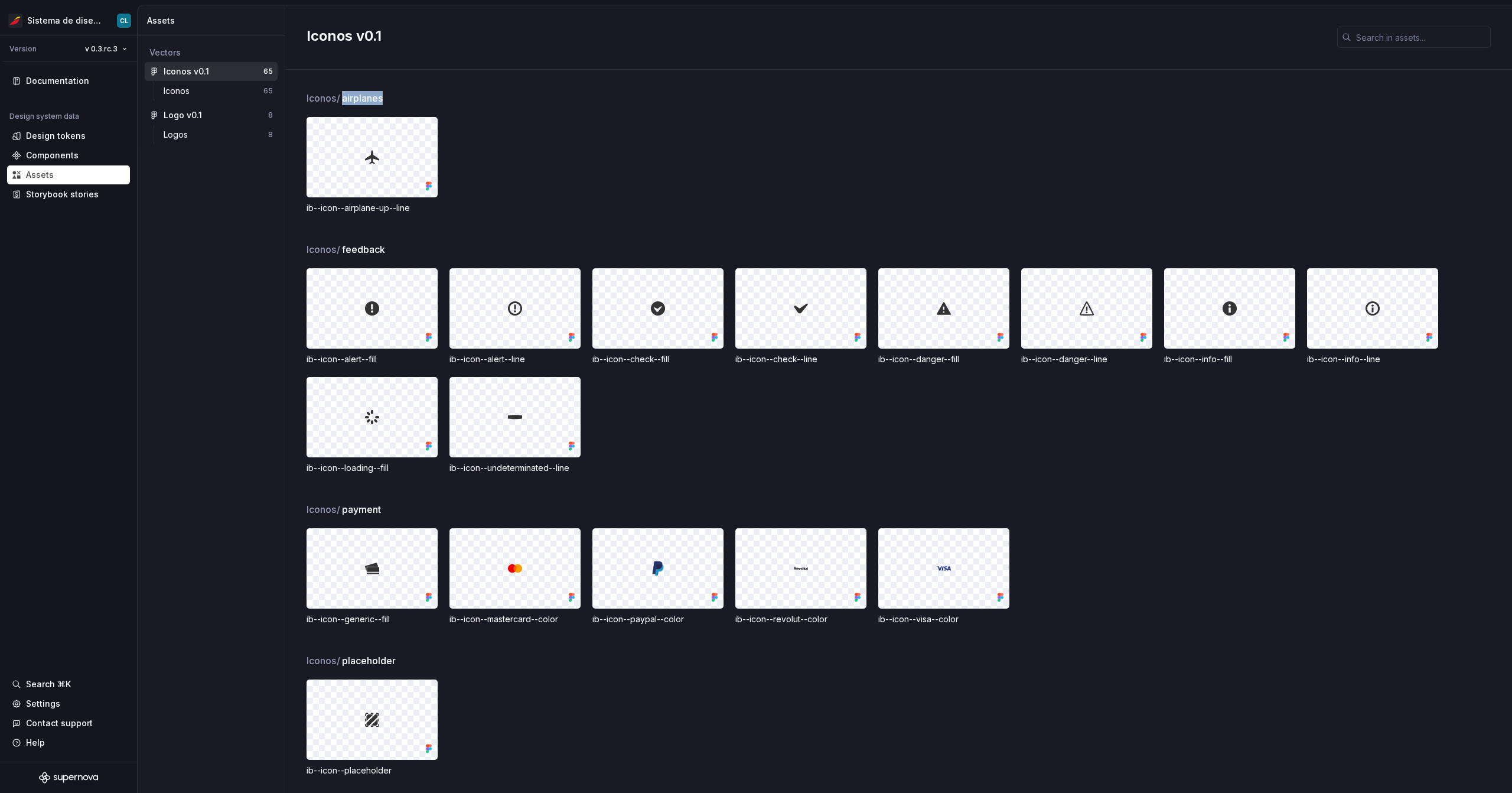
click at [400, 95] on div "Iconos / airplanes" at bounding box center [909, 98] width 1205 height 14
drag, startPoint x: 344, startPoint y: 99, endPoint x: 399, endPoint y: 96, distance: 55.1
click at [399, 96] on div "Iconos / airplanes" at bounding box center [909, 98] width 1205 height 14
drag, startPoint x: 310, startPoint y: 205, endPoint x: 419, endPoint y: 205, distance: 109.0
click at [419, 205] on div "Iconos / airplanes ib--icon--airplane-up--line Iconos / feedback ib--icon--aler…" at bounding box center [898, 431] width 1227 height 723
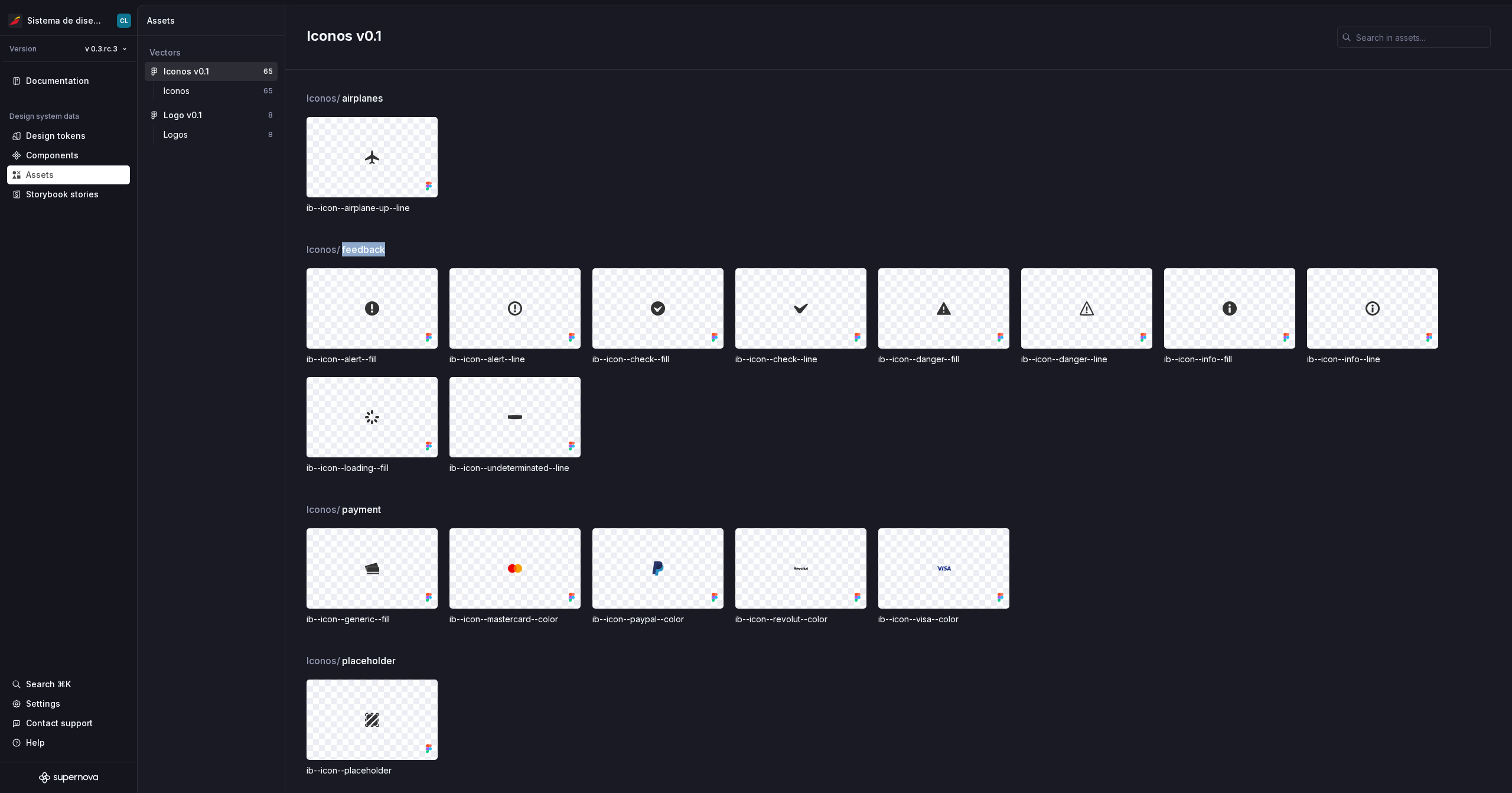
drag, startPoint x: 340, startPoint y: 250, endPoint x: 415, endPoint y: 249, distance: 75.0
click at [415, 249] on div "Iconos / feedback" at bounding box center [909, 249] width 1205 height 14
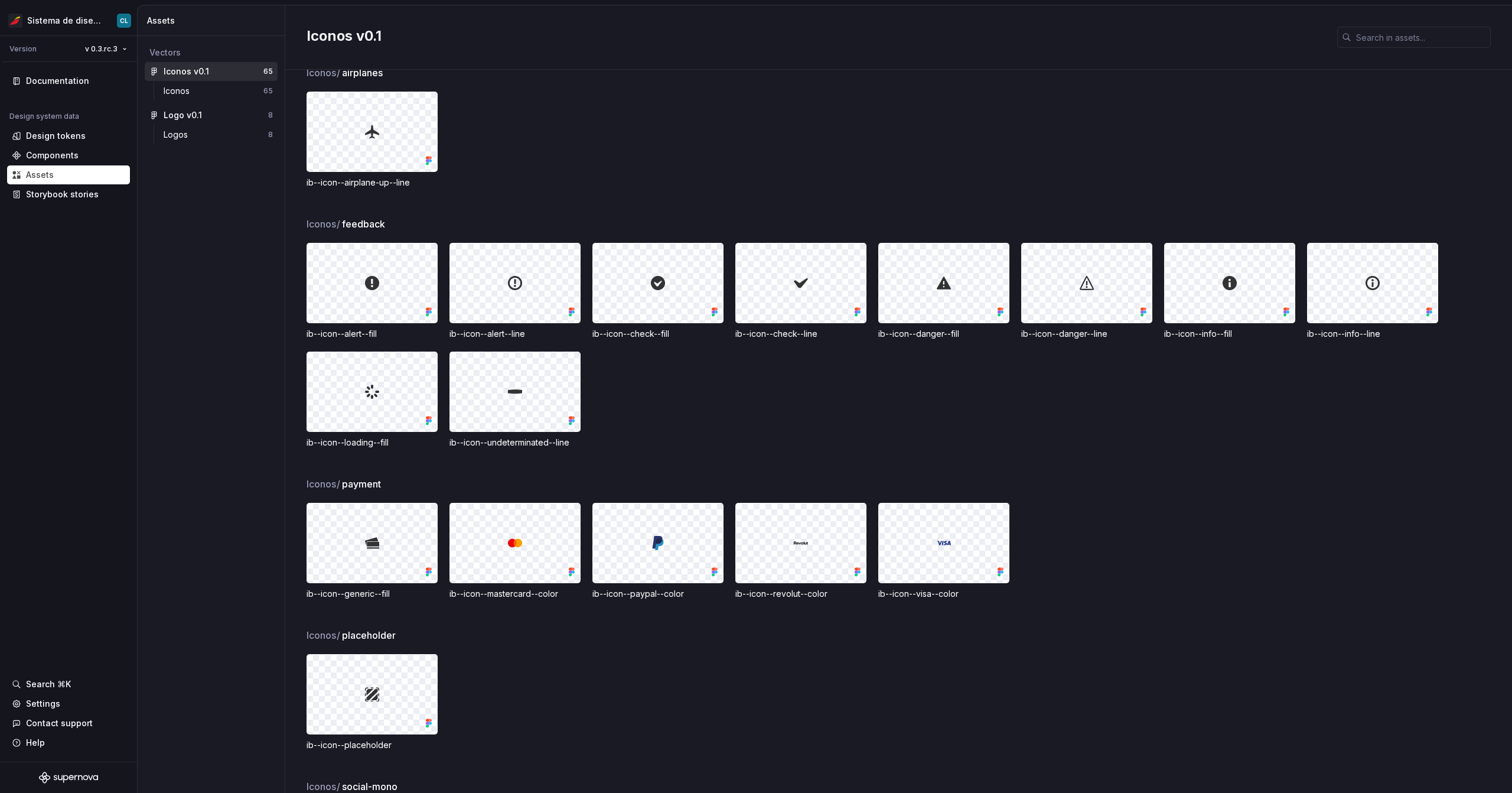
click at [716, 414] on div "ib--icon--alert--fill ib--icon--alert--line ib--icon--check--fill ib--icon--che…" at bounding box center [909, 345] width 1205 height 205
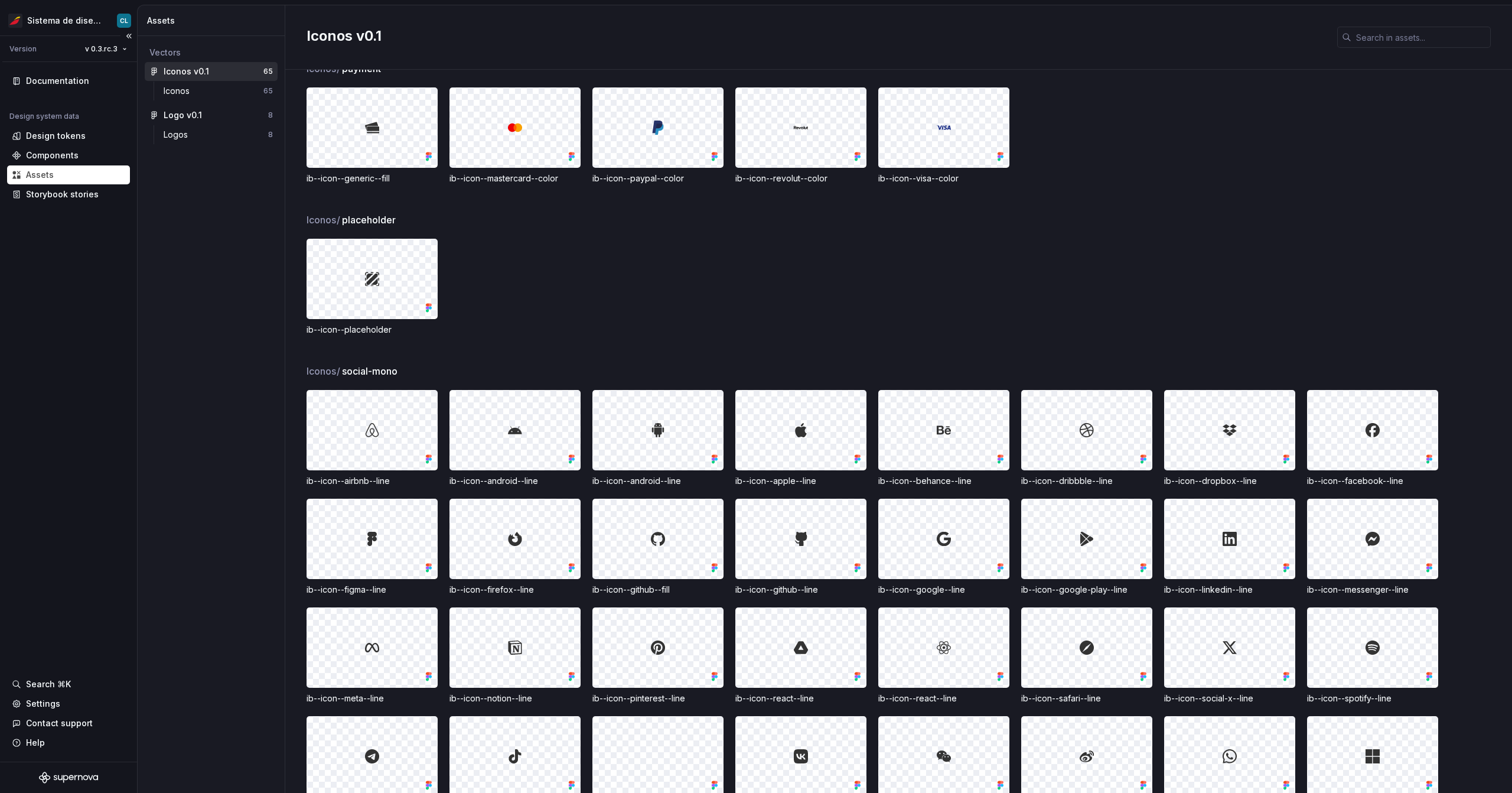
scroll to position [272, 0]
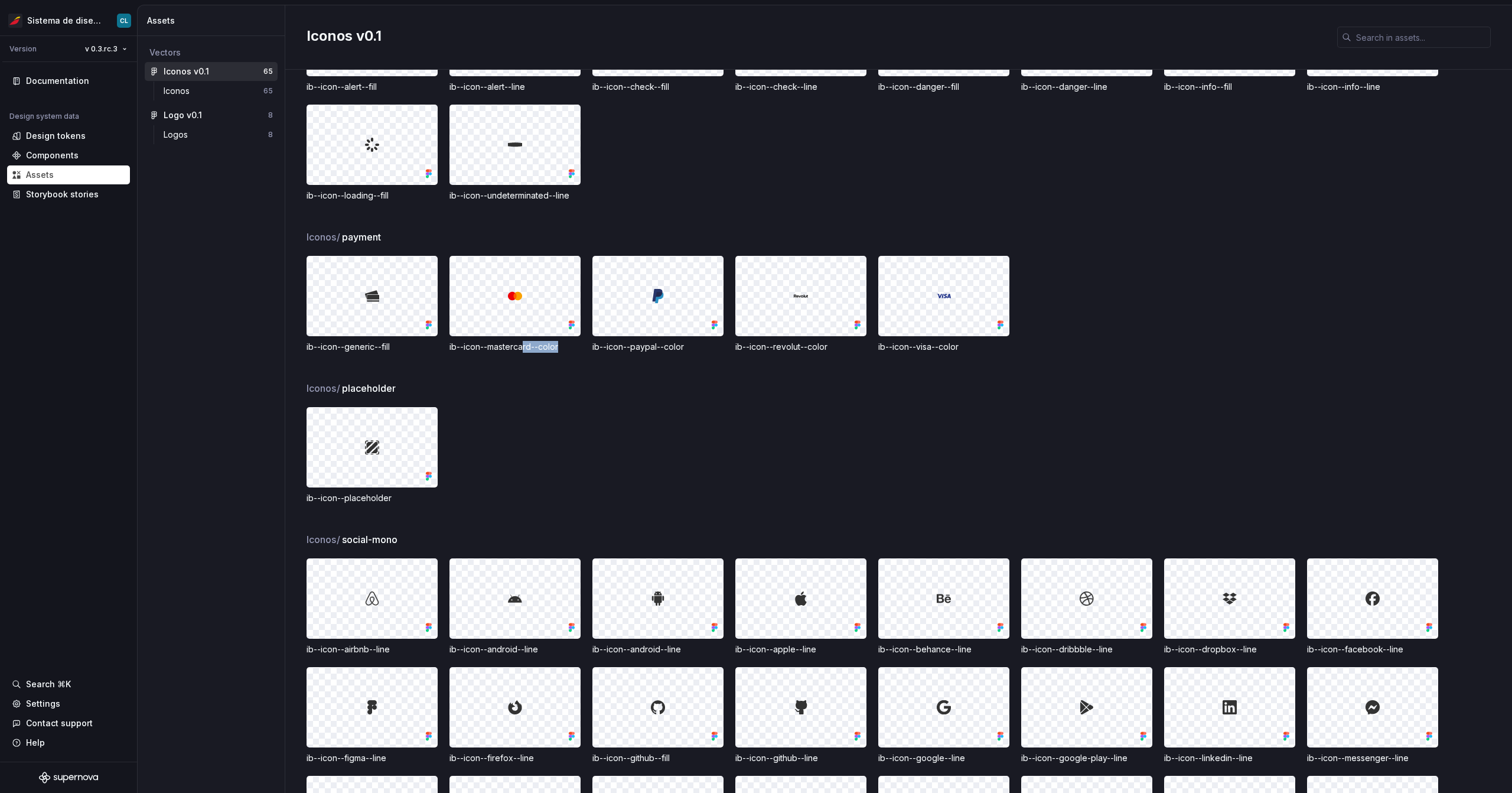
drag, startPoint x: 561, startPoint y: 347, endPoint x: 525, endPoint y: 346, distance: 36.0
click at [525, 346] on div "ib--icon--mastercard--color" at bounding box center [514, 347] width 131 height 12
click at [652, 427] on div "ib--icon--placeholder" at bounding box center [909, 455] width 1205 height 97
drag, startPoint x: 448, startPoint y: 347, endPoint x: 589, endPoint y: 352, distance: 141.1
click at [589, 352] on div "ib--icon--generic--fill ib--icon--mastercard--color ib--icon--paypal--color ib-…" at bounding box center [909, 304] width 1205 height 97
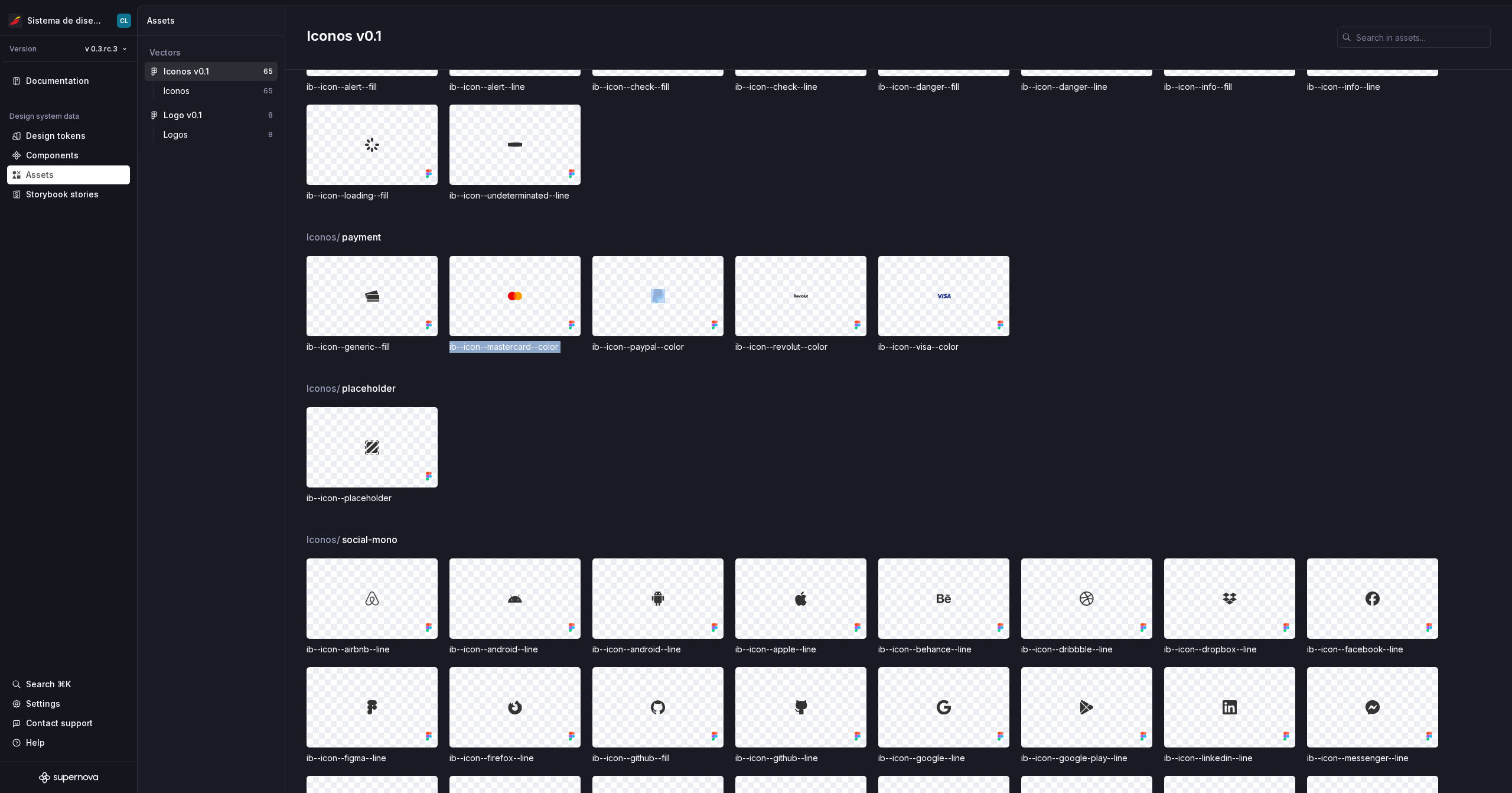
click at [589, 352] on div "ib--icon--generic--fill ib--icon--mastercard--color ib--icon--paypal--color ib-…" at bounding box center [909, 304] width 1205 height 97
drag, startPoint x: 447, startPoint y: 347, endPoint x: 570, endPoint y: 349, distance: 123.0
click at [570, 349] on div "ib--icon--generic--fill ib--icon--mastercard--color ib--icon--paypal--color ib-…" at bounding box center [909, 304] width 1205 height 97
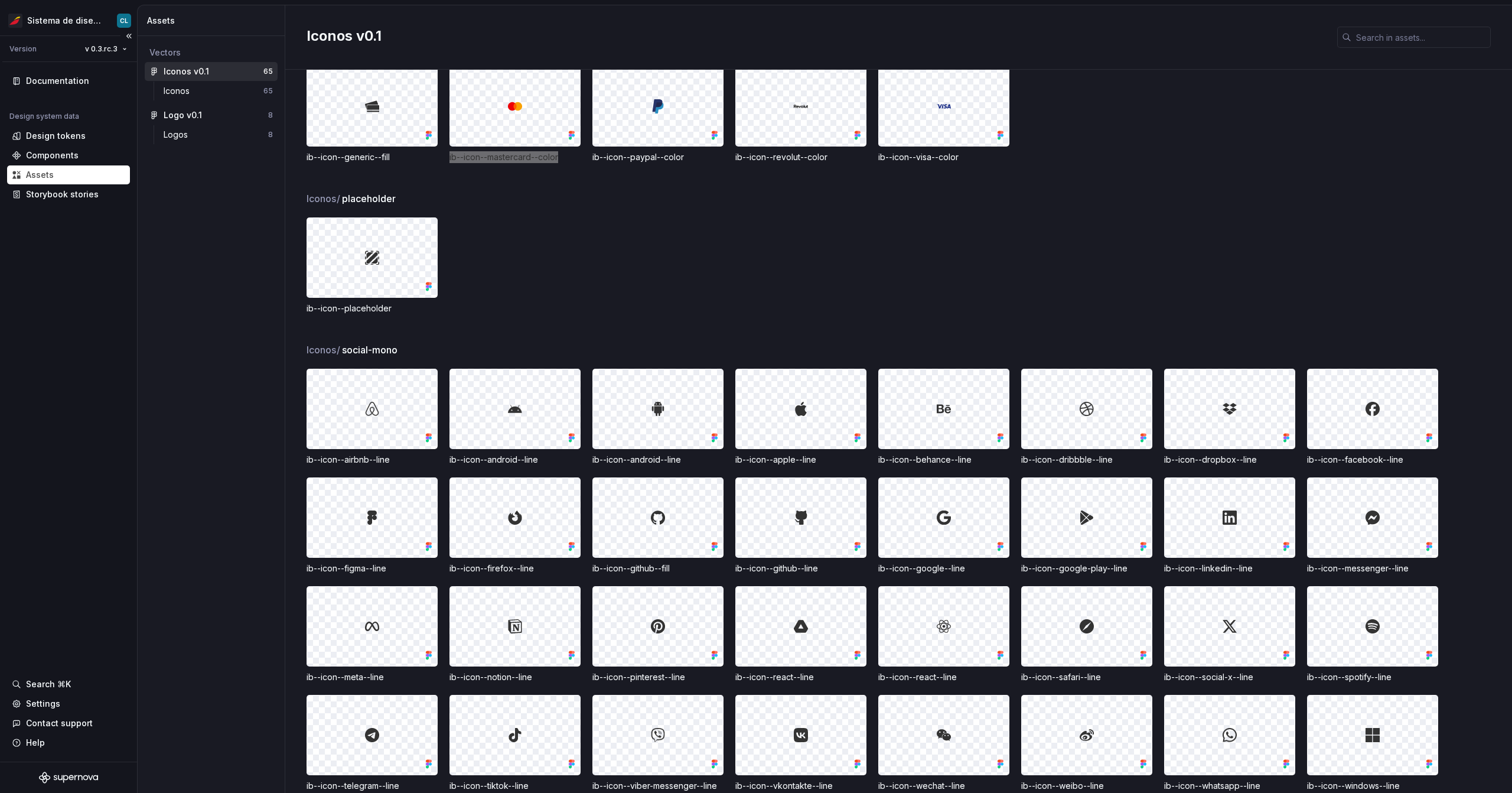
scroll to position [662, 0]
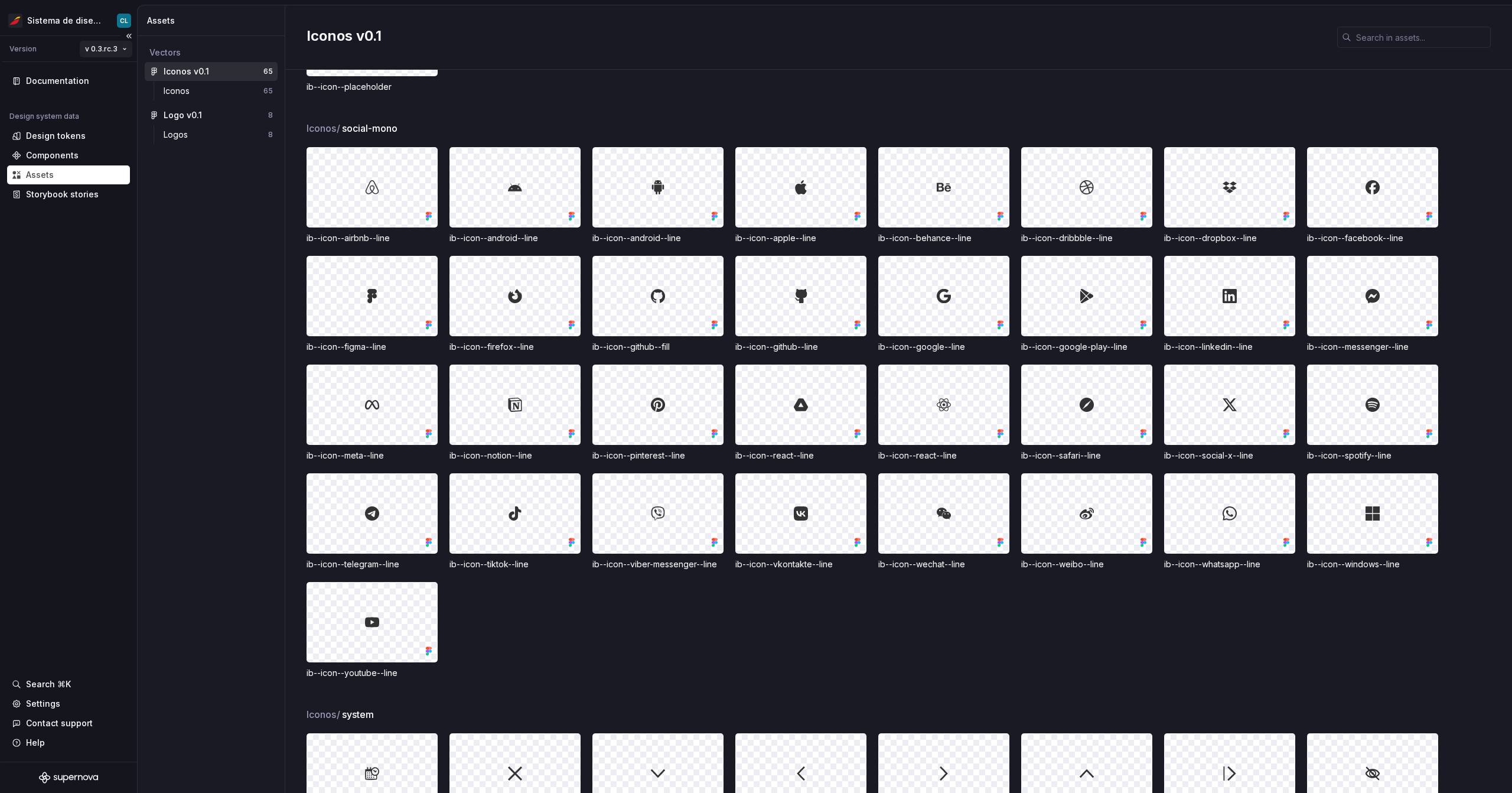
click at [101, 48] on html "Sistema de diseño Iberia CL Version v 0.3.rc.3 Documentation Design system data…" at bounding box center [756, 396] width 1512 height 793
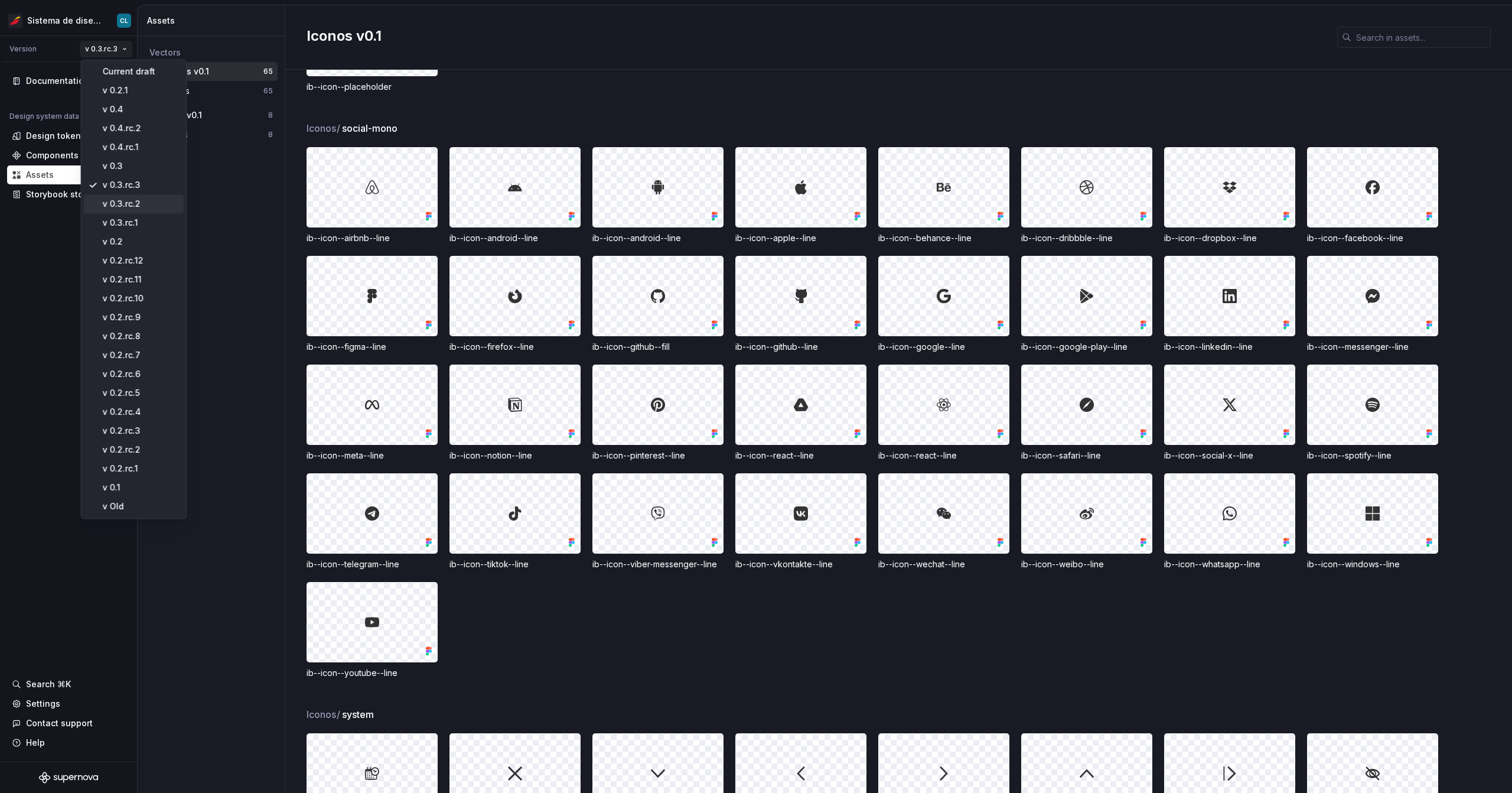
click at [140, 201] on div "v 0.3.rc.2" at bounding box center [140, 203] width 77 height 12
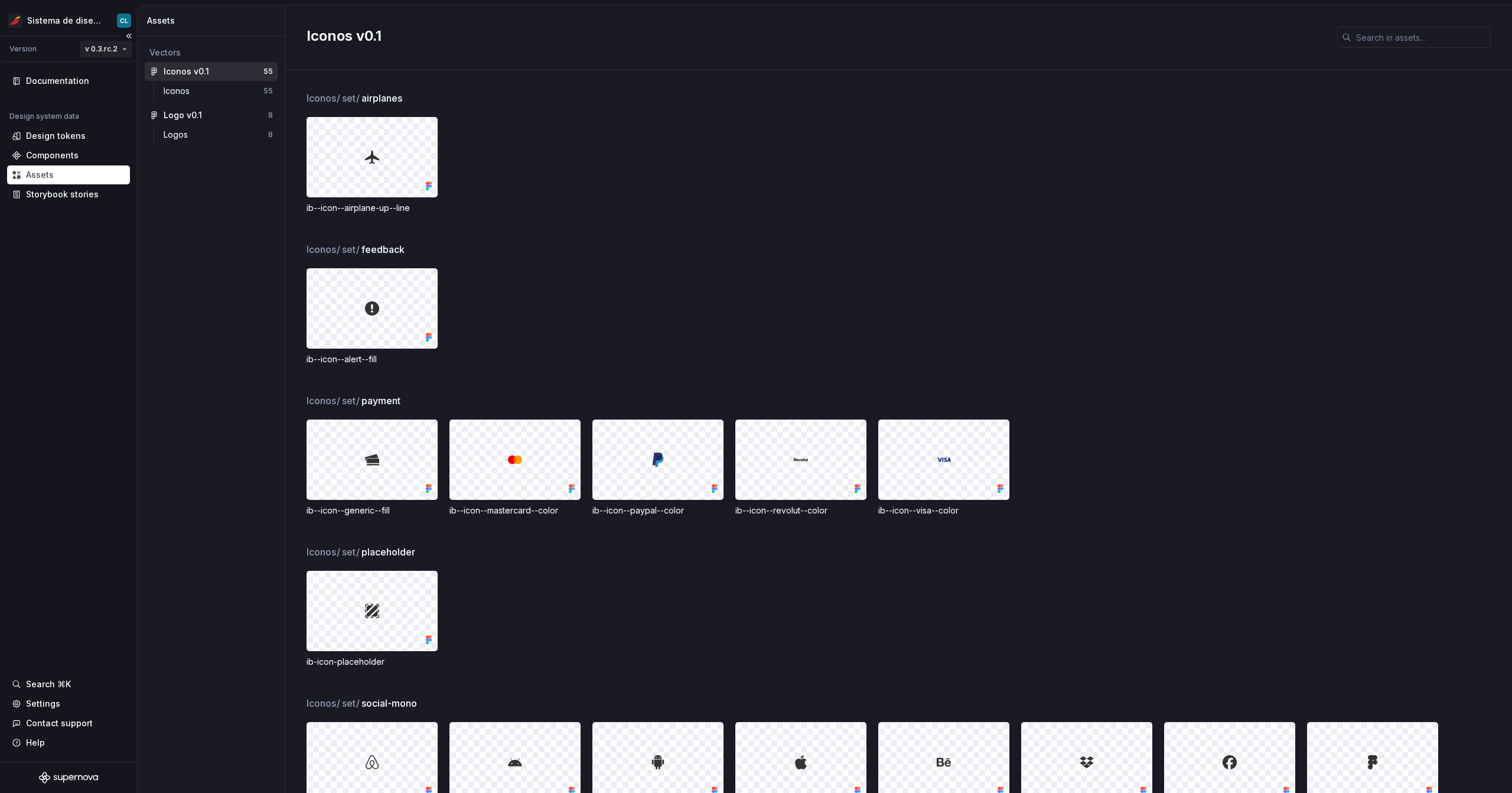
click at [118, 49] on html "Sistema de diseño Iberia CL Version v 0.3.rc.2 Documentation Design system data…" at bounding box center [756, 396] width 1512 height 793
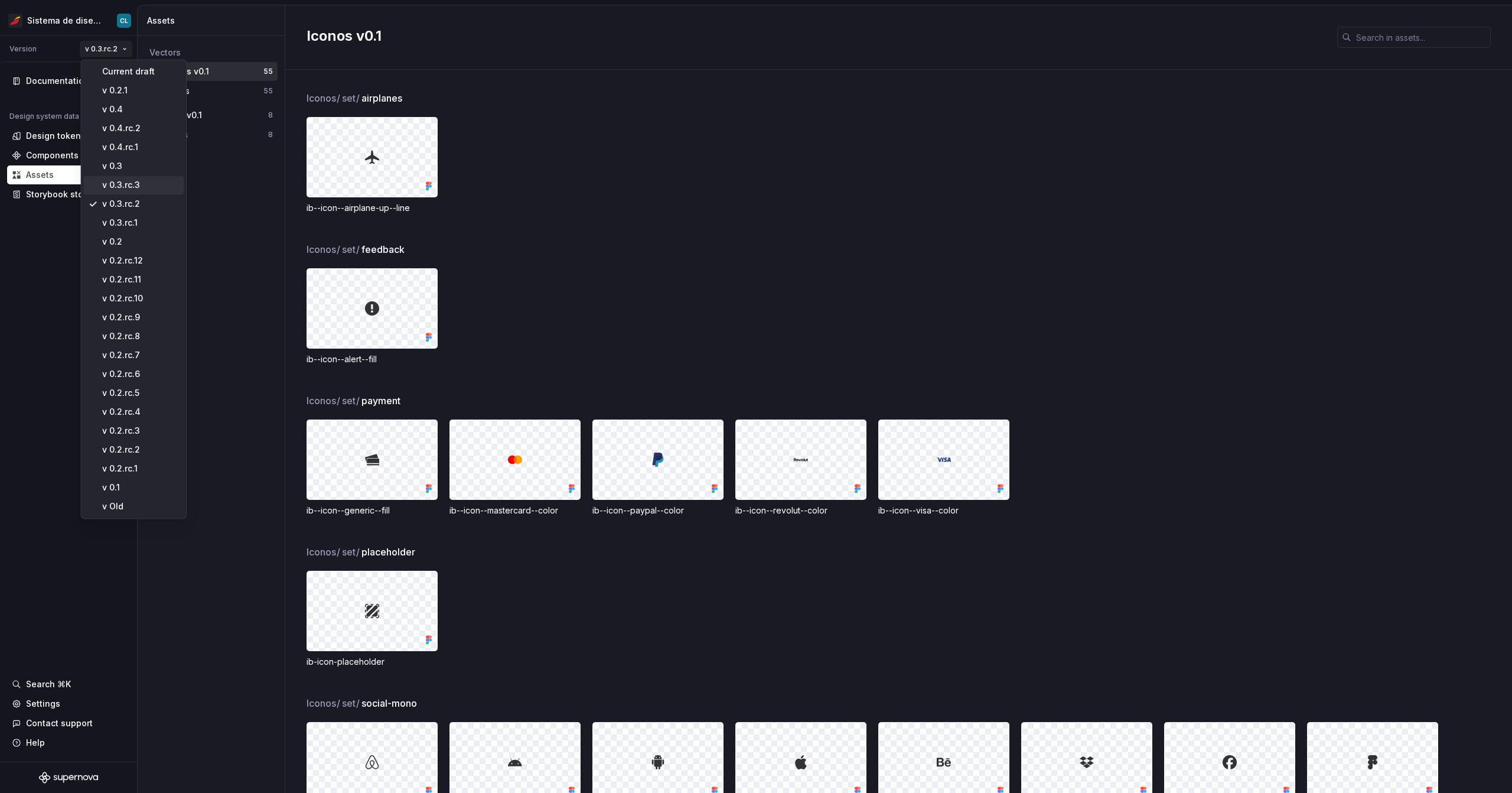
click at [137, 190] on div "v 0.3.rc.3" at bounding box center [140, 185] width 77 height 12
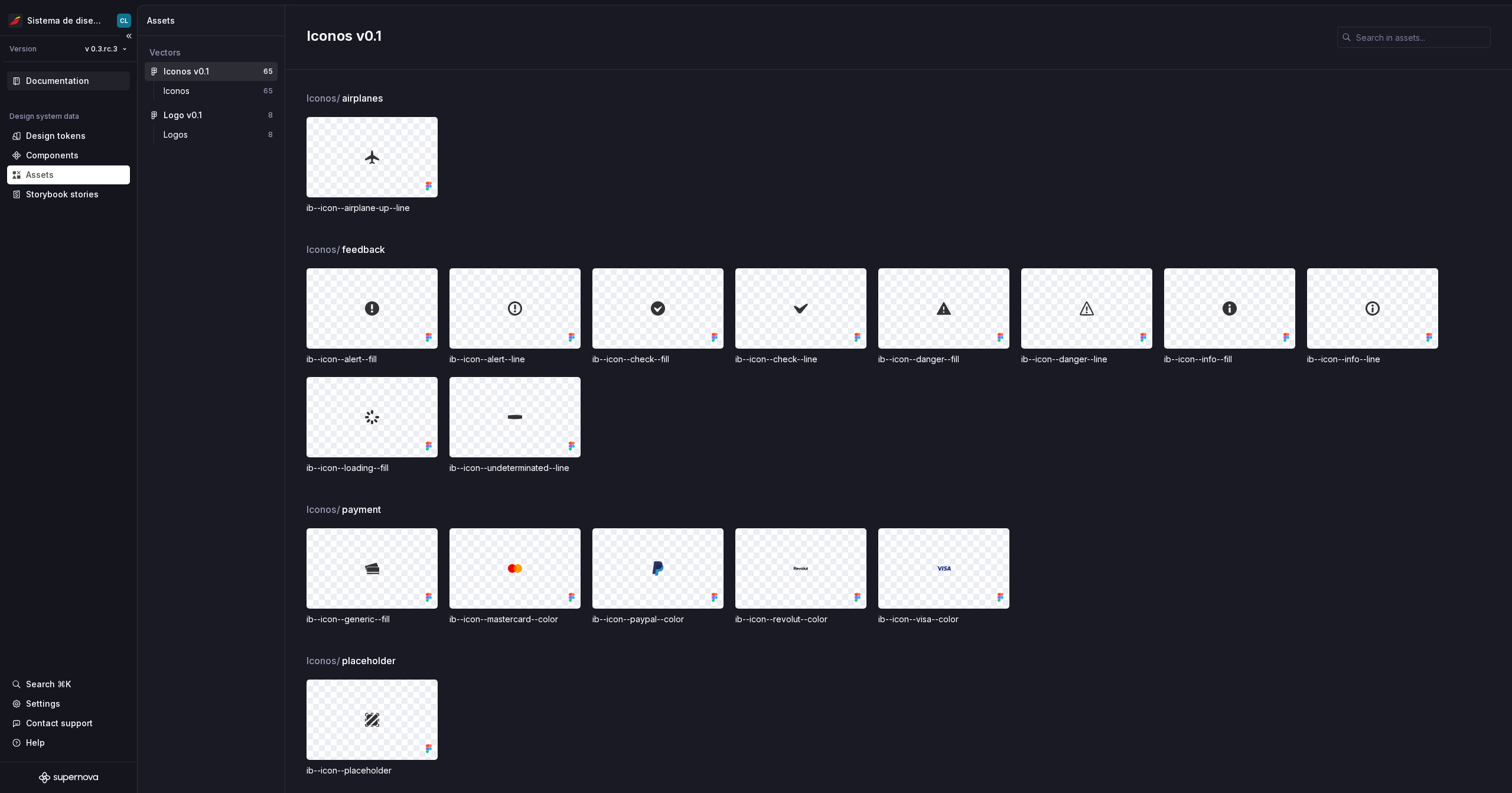
click at [43, 85] on div "Documentation" at bounding box center [57, 81] width 63 height 12
